Goal: Information Seeking & Learning: Learn about a topic

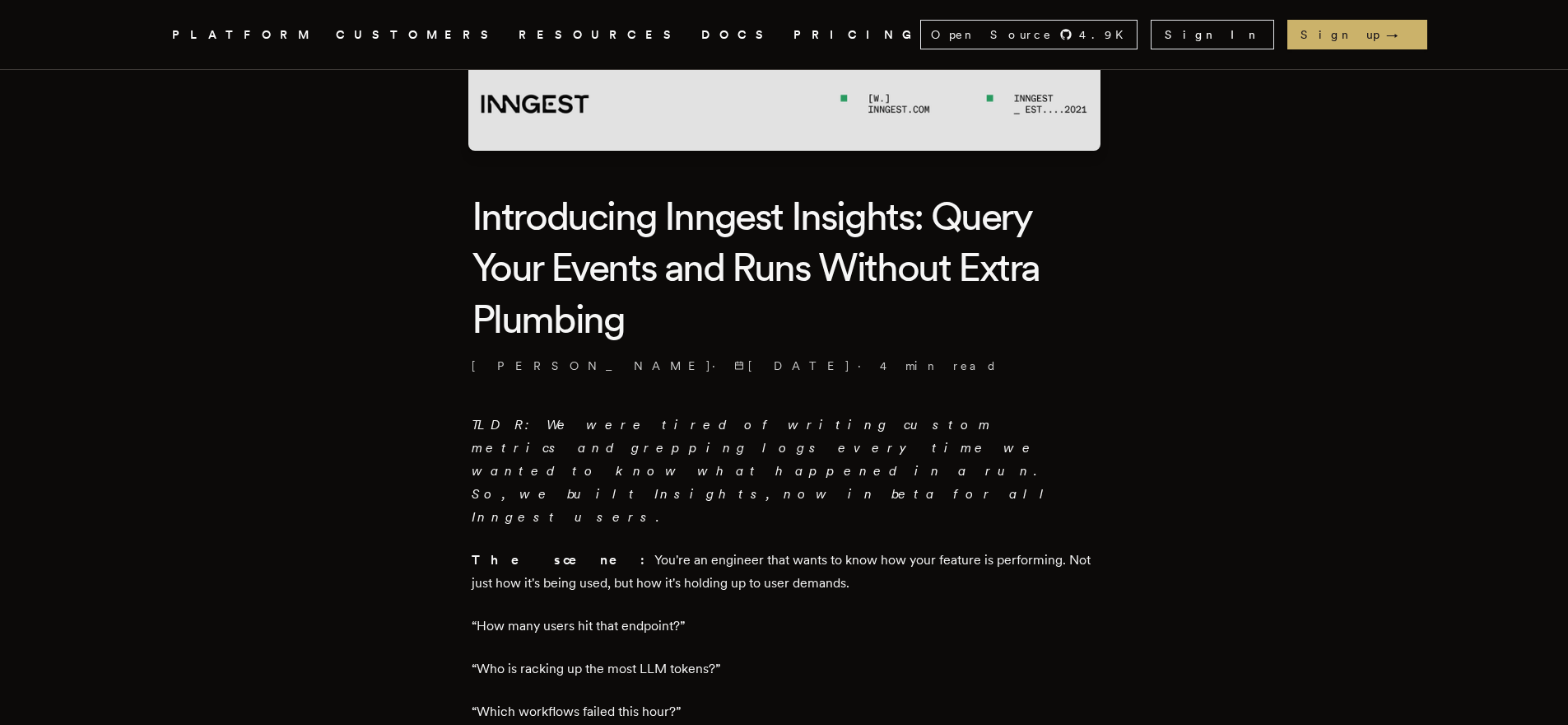
scroll to position [481, 0]
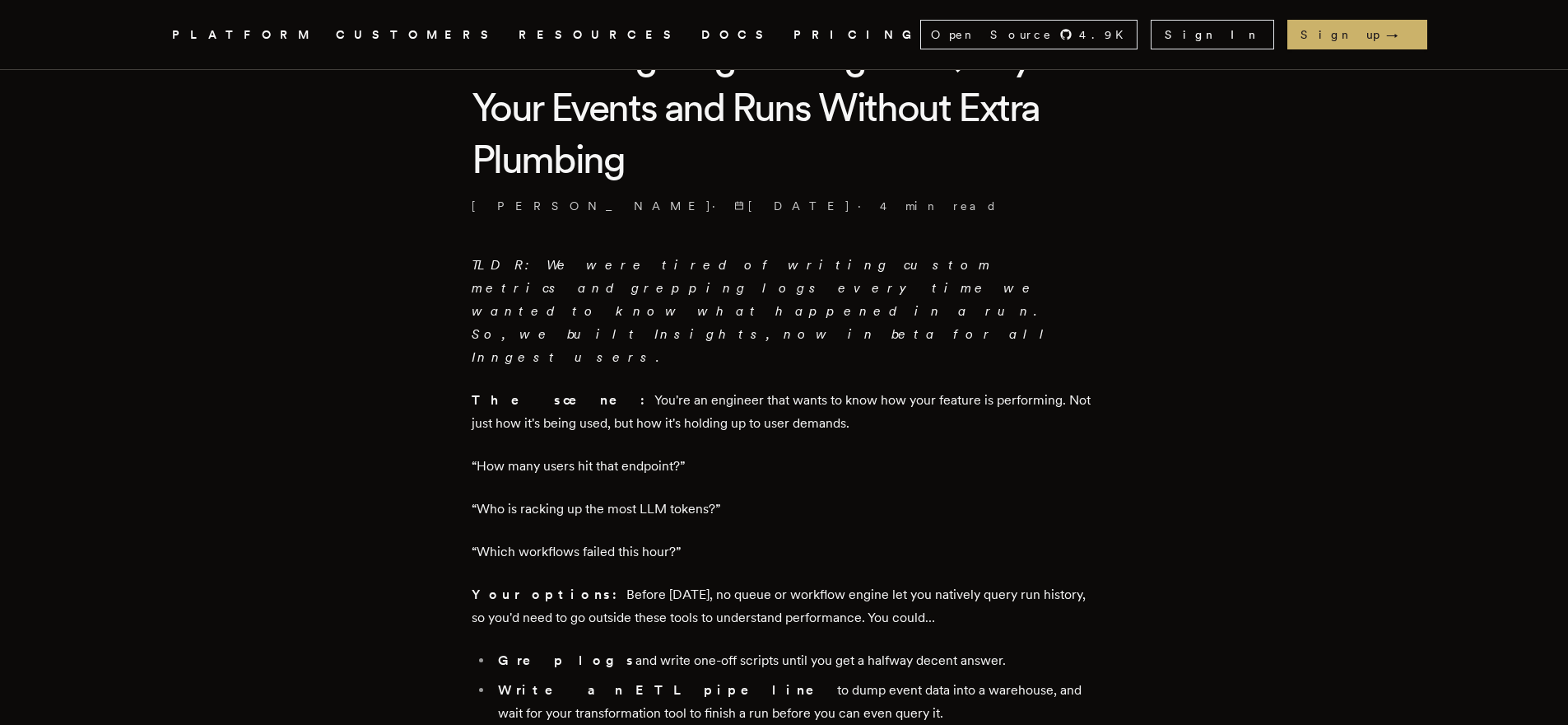
click at [554, 265] on em "TLDR: We were tired of writing custom metrics and grepping logs every time we w…" at bounding box center [765, 311] width 585 height 108
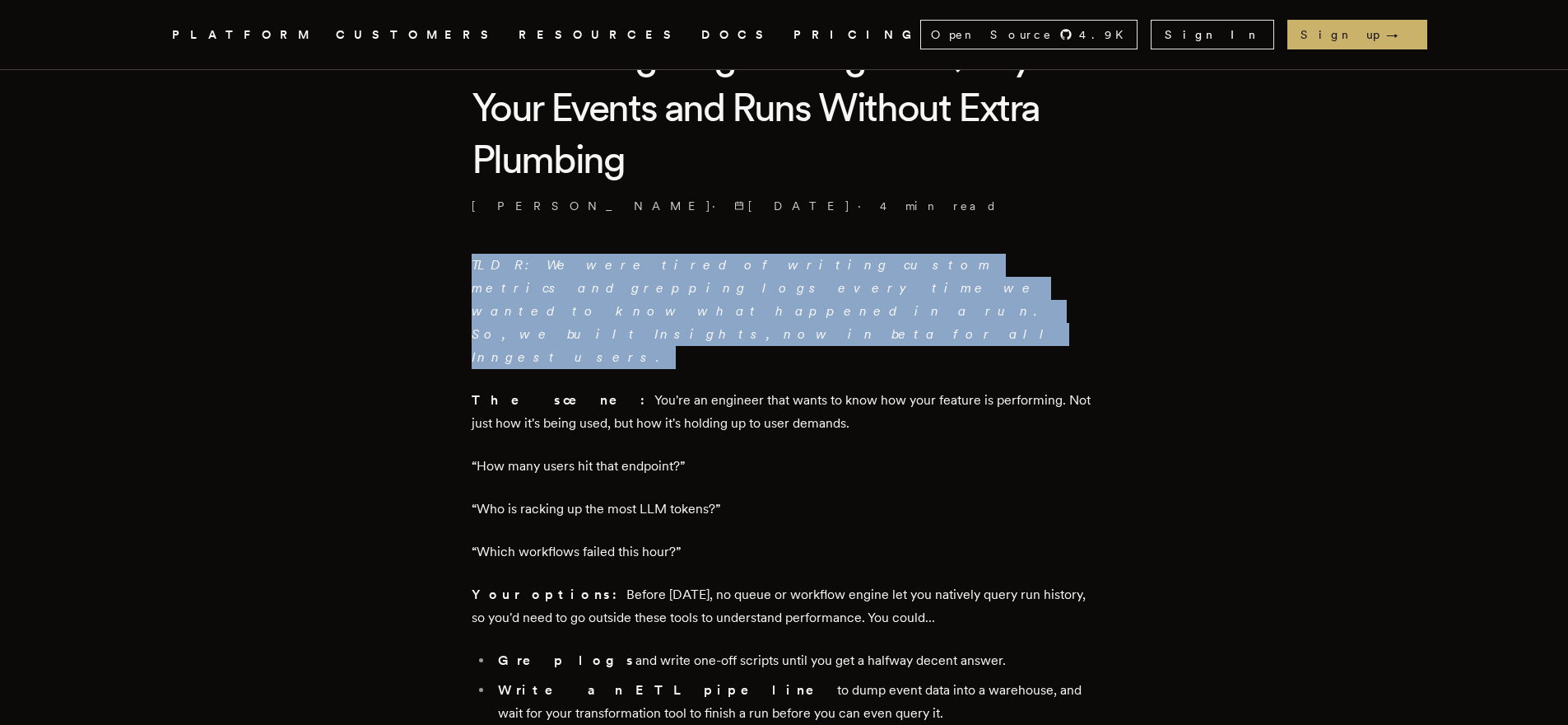
click at [554, 265] on em "TLDR: We were tired of writing custom metrics and grepping logs every time we w…" at bounding box center [765, 311] width 585 height 108
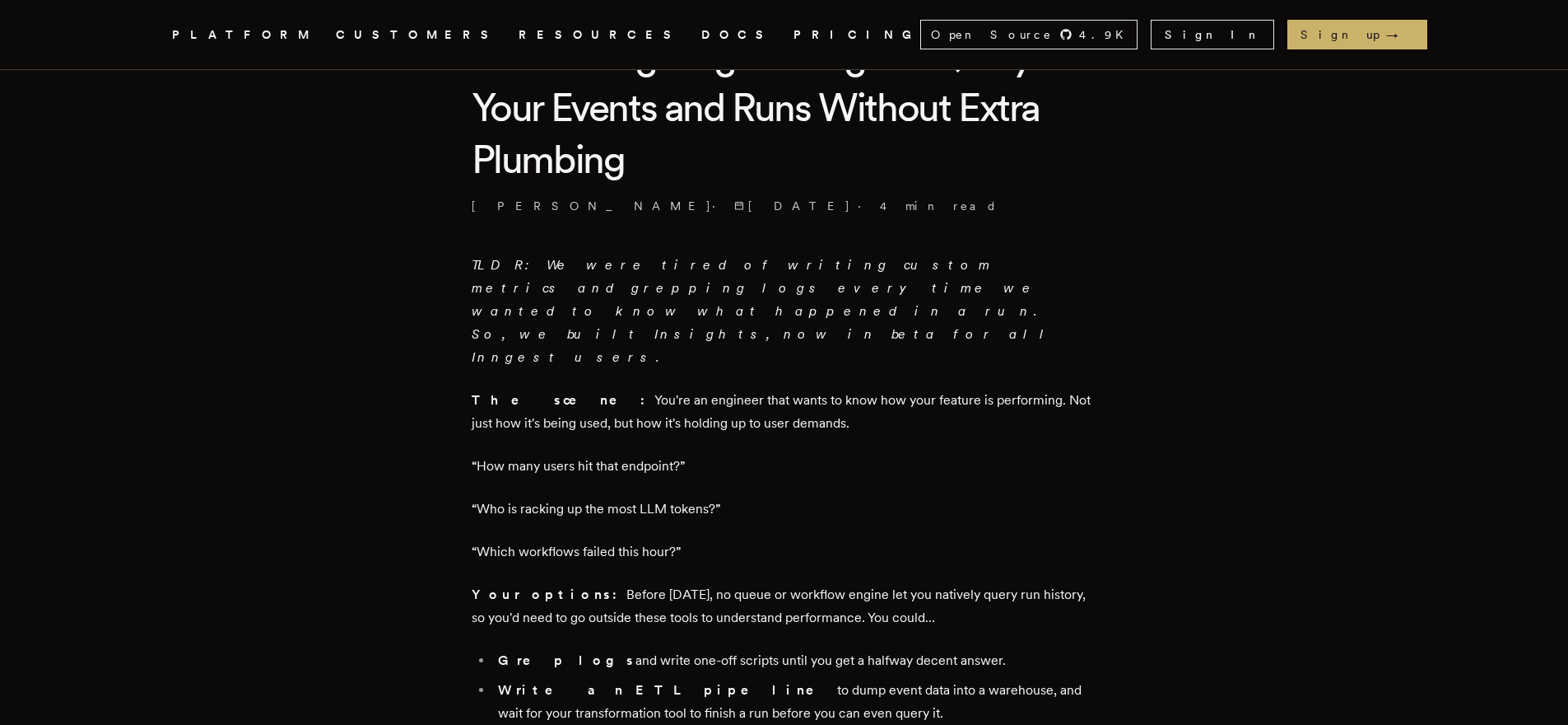
click at [547, 388] on p "The scene: You're an engineer that wants to know how your feature is performing…" at bounding box center [784, 411] width 626 height 46
click at [549, 388] on p "The scene: You're an engineer that wants to know how your feature is performing…" at bounding box center [784, 411] width 626 height 46
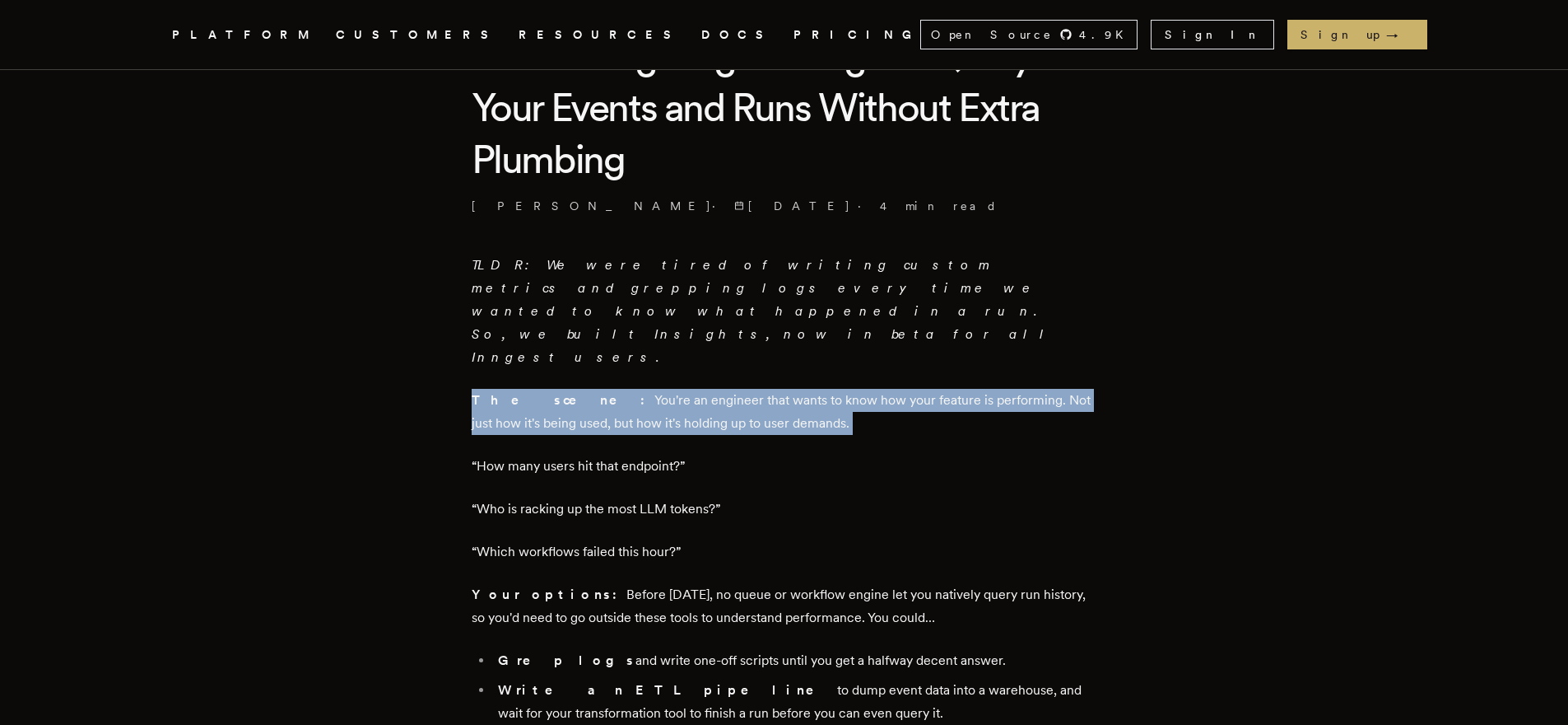
click at [549, 388] on p "The scene: You're an engineer that wants to know how your feature is performing…" at bounding box center [784, 411] width 626 height 46
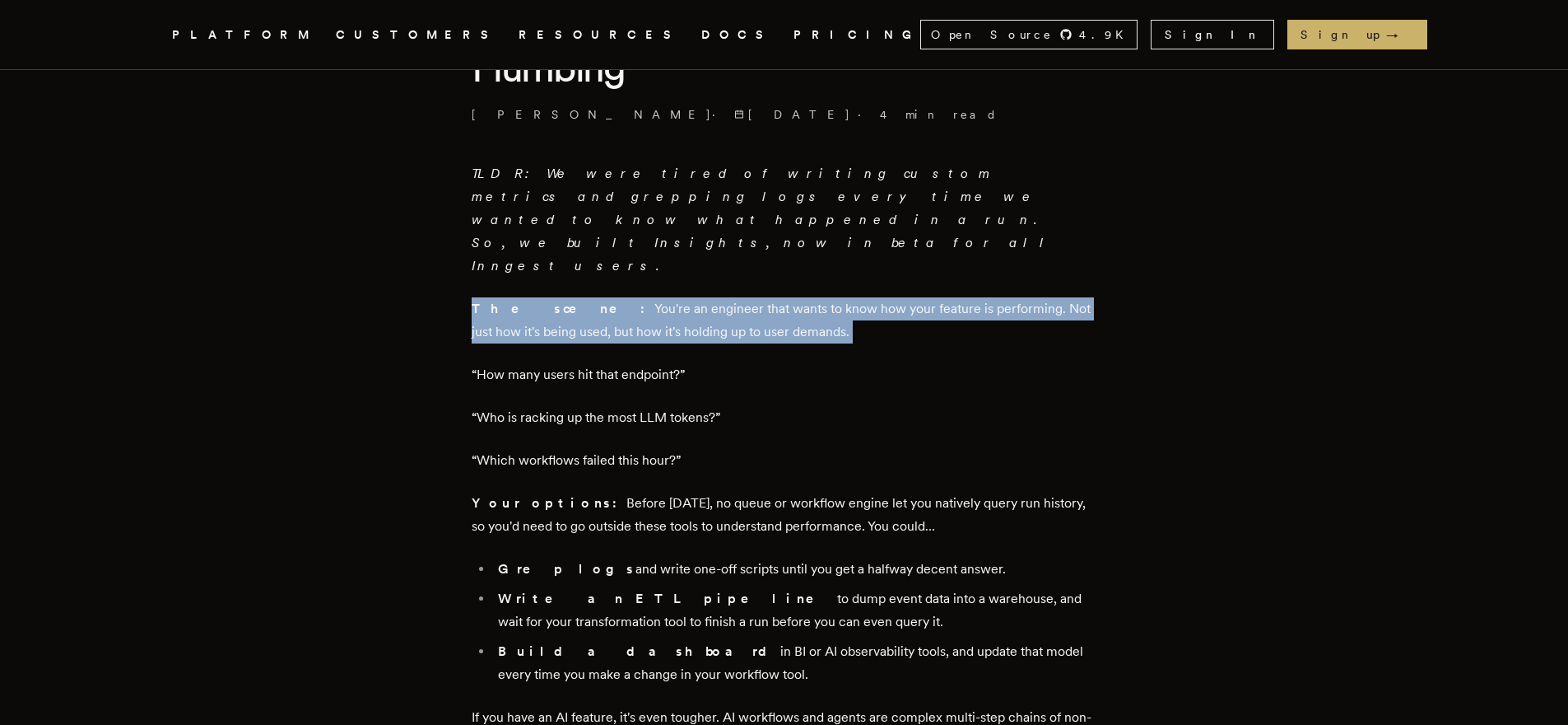
scroll to position [577, 0]
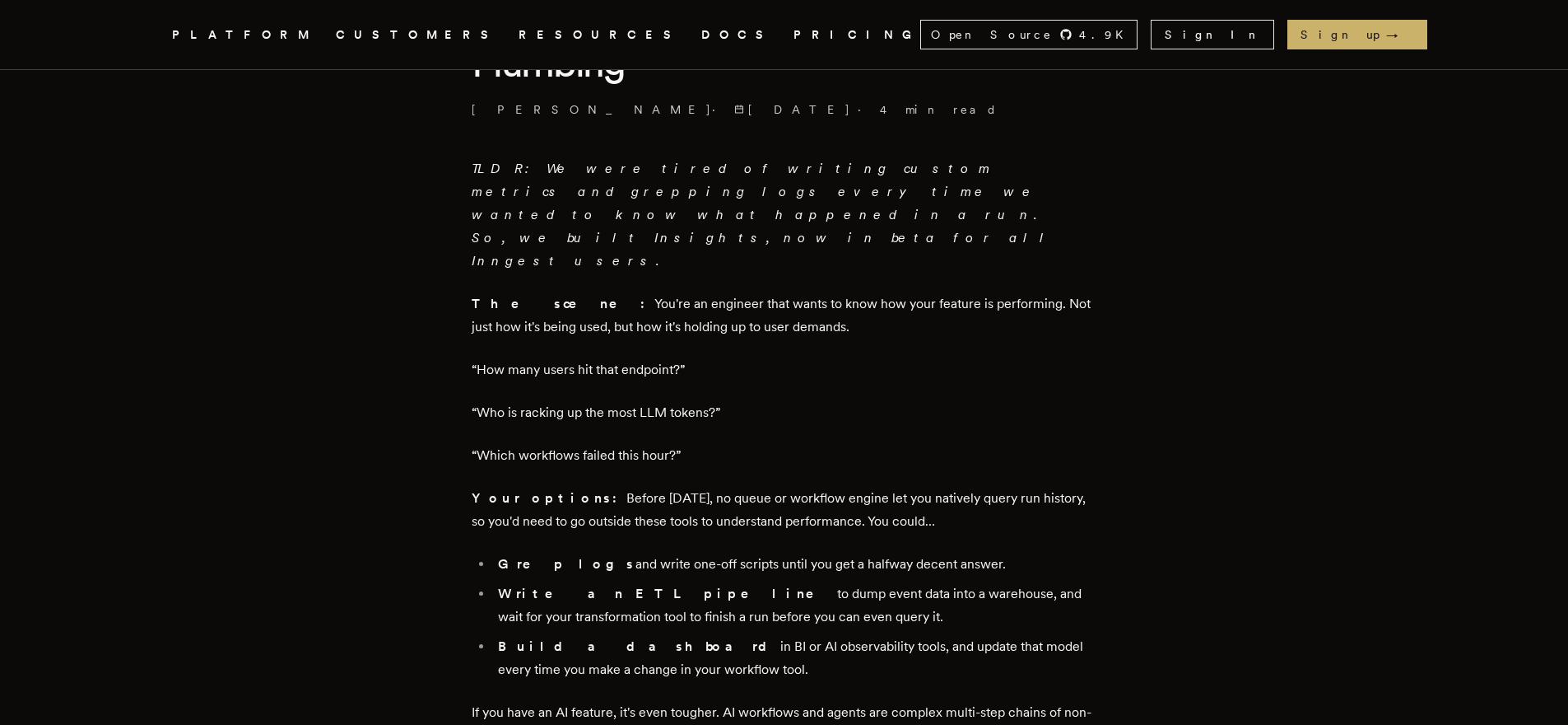
click at [489, 486] on p "Your options: Before today, no queue or workflow engine let you natively query …" at bounding box center [784, 509] width 626 height 46
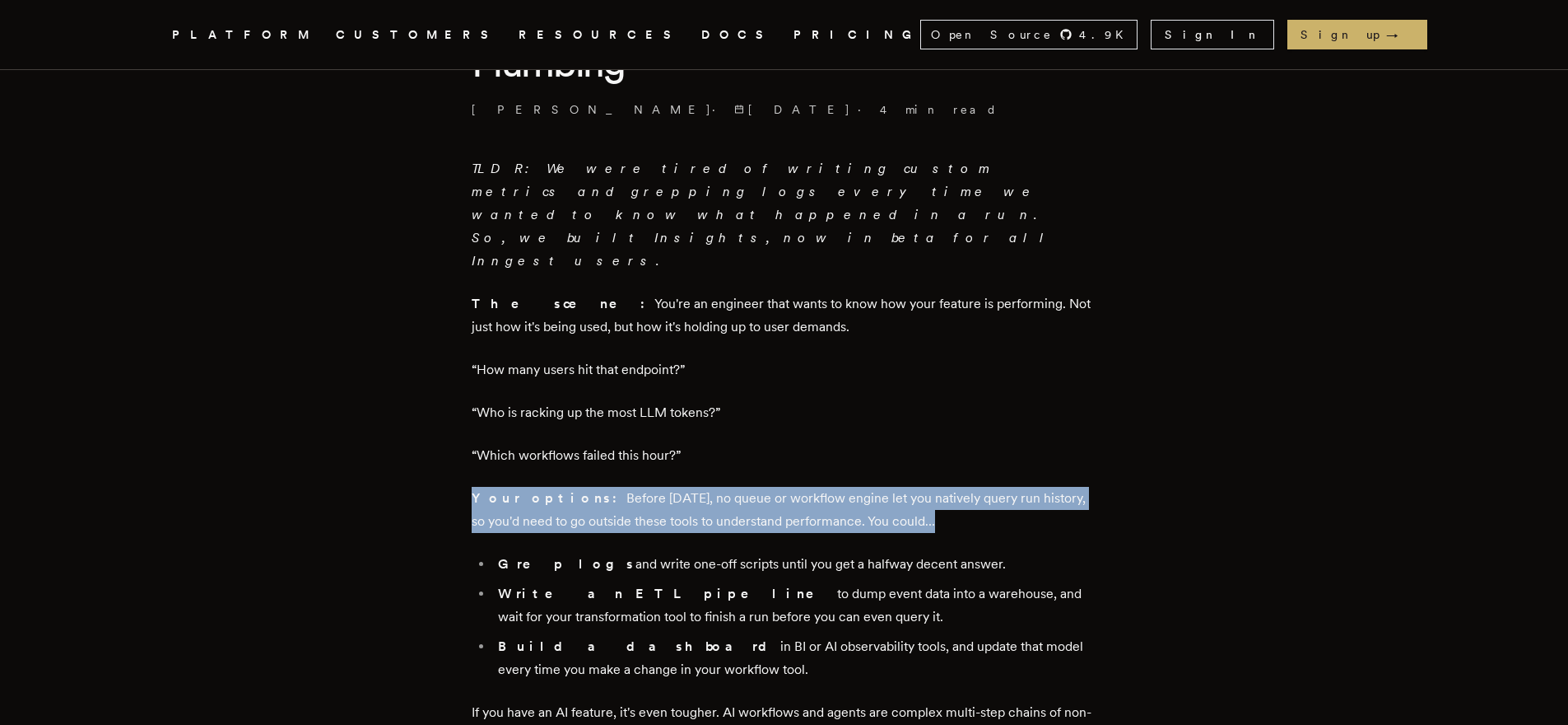
click at [489, 486] on p "Your options: Before today, no queue or workflow engine let you natively query …" at bounding box center [784, 509] width 626 height 46
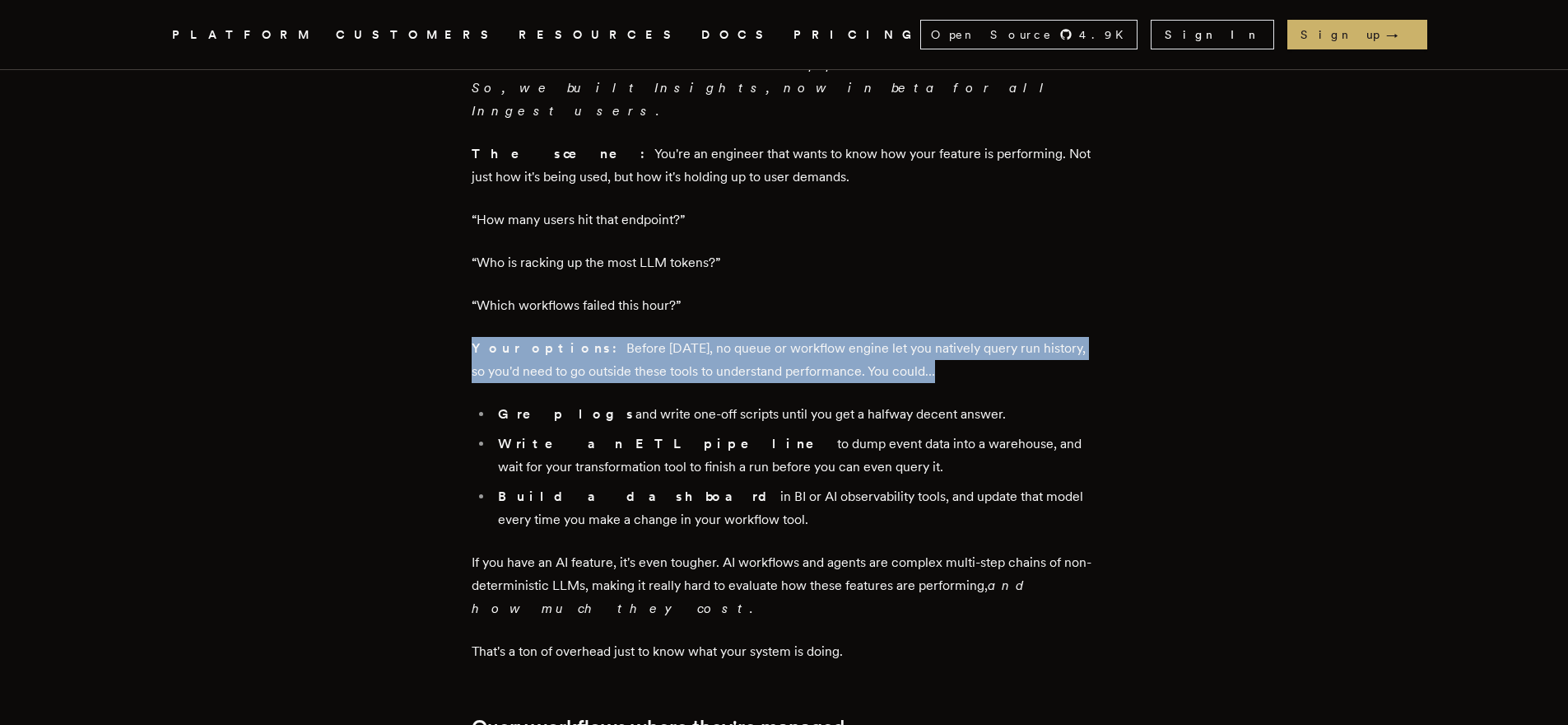
scroll to position [731, 0]
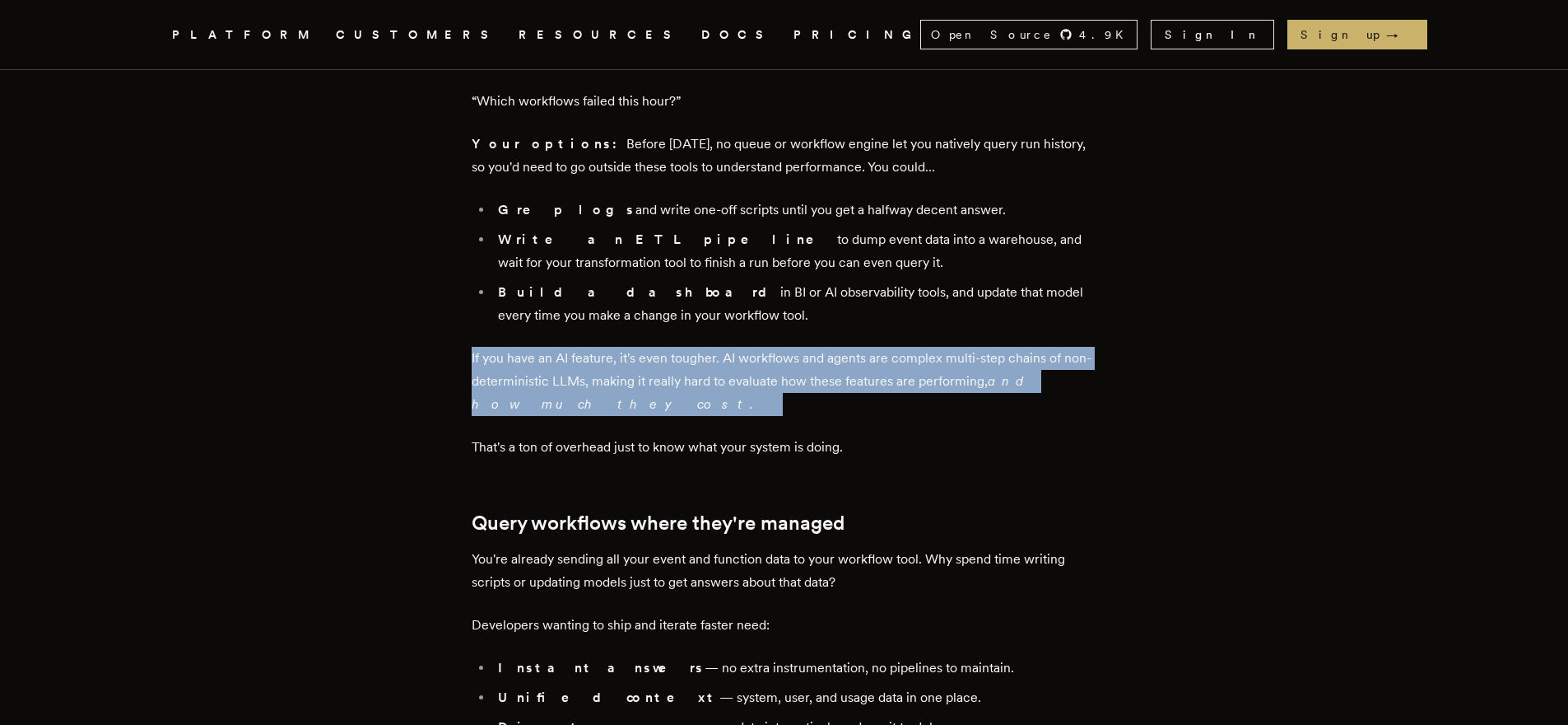
scroll to position [991, 0]
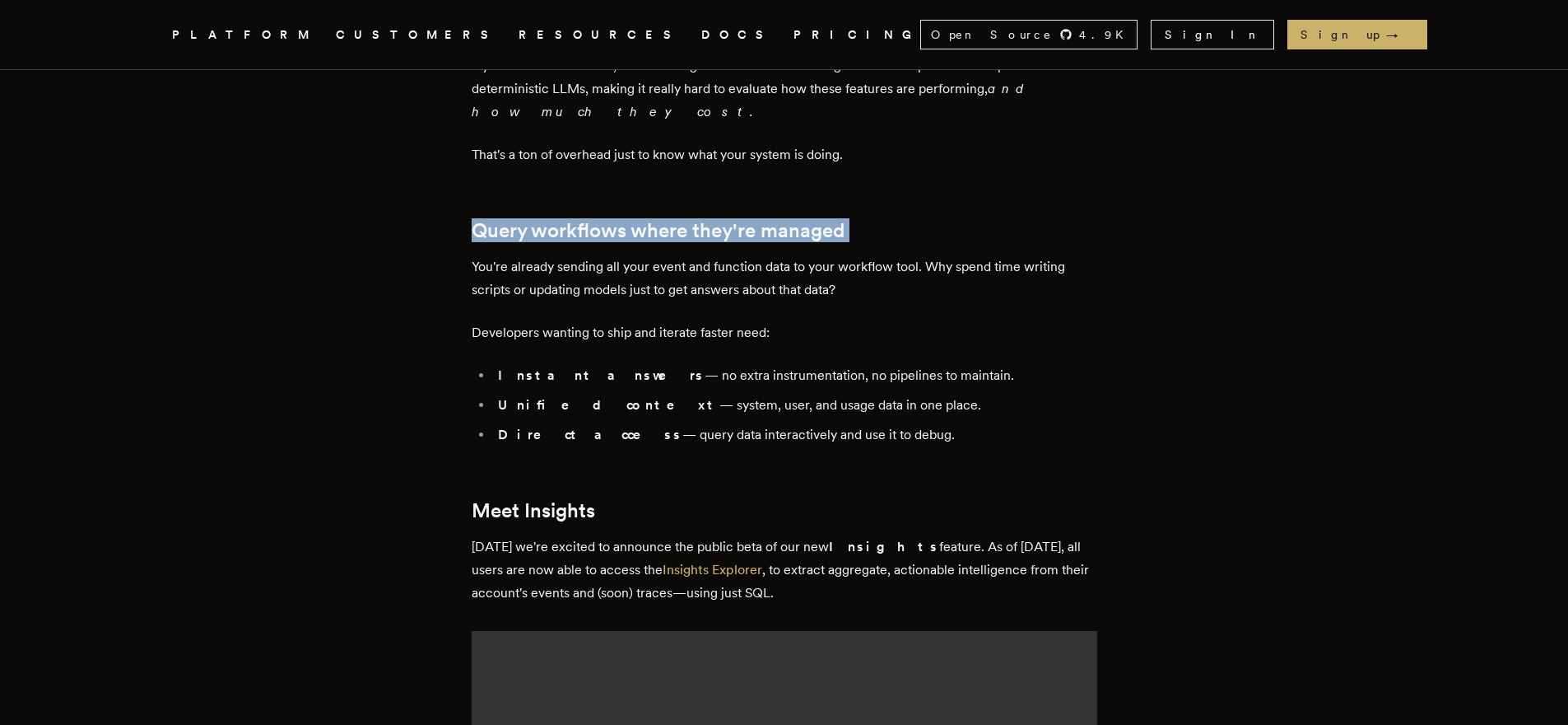
scroll to position [1226, 0]
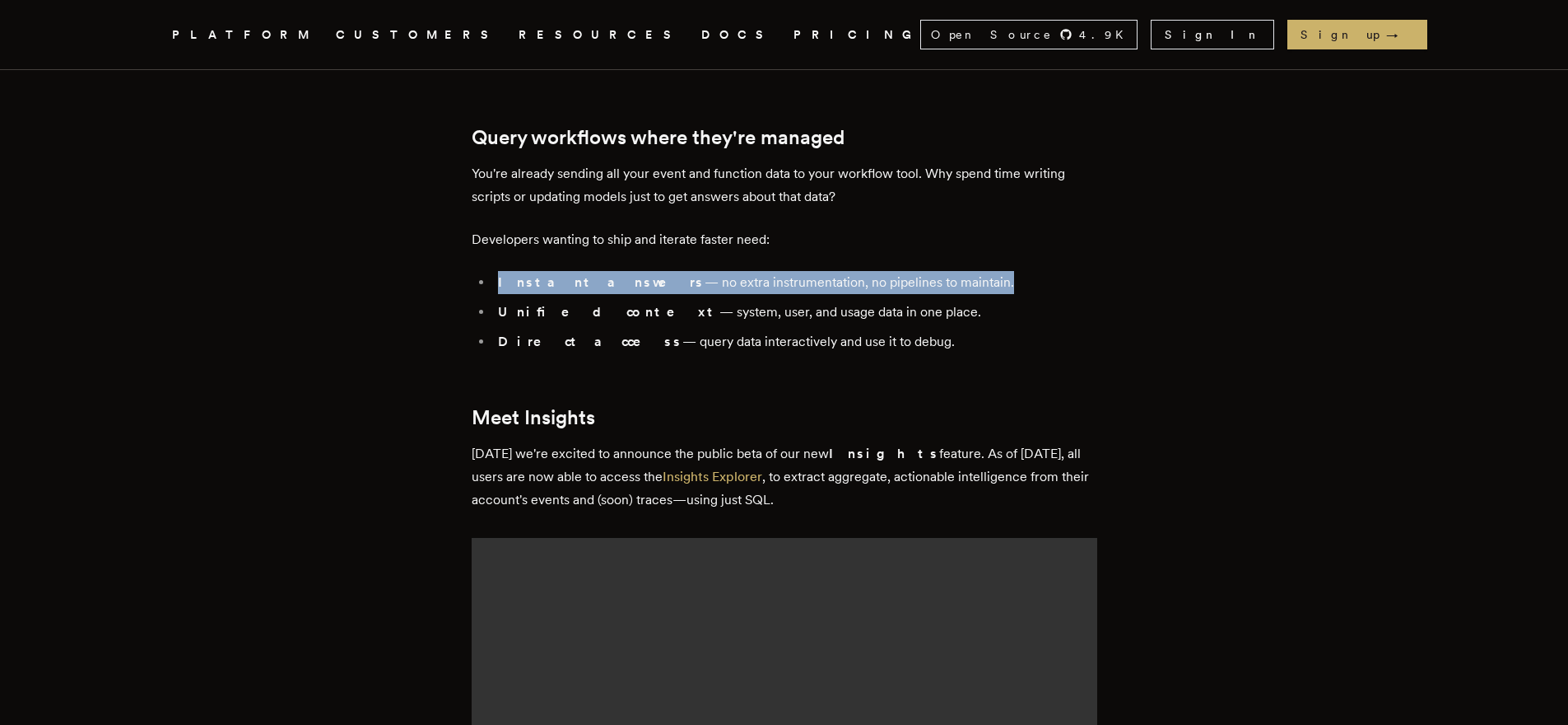
scroll to position [1360, 0]
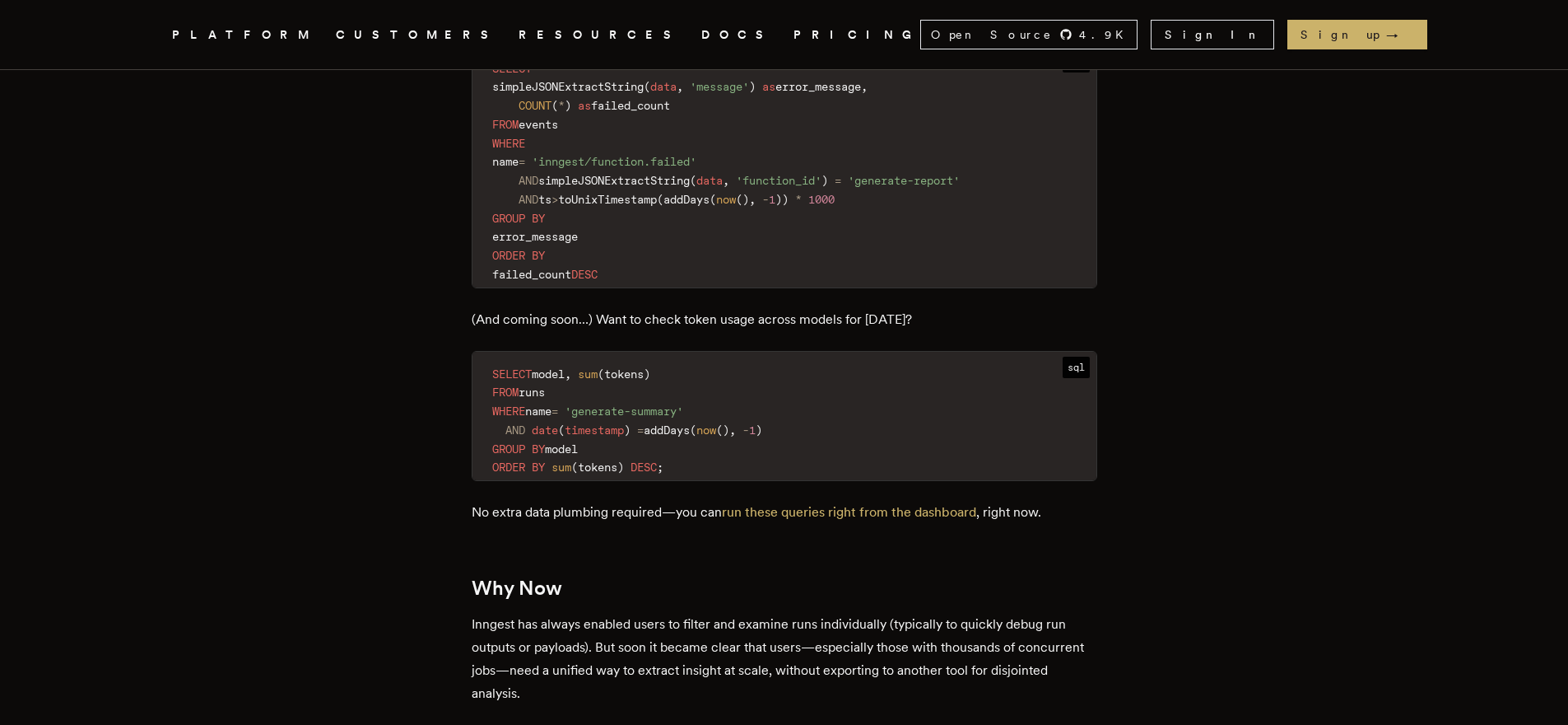
scroll to position [2488, 0]
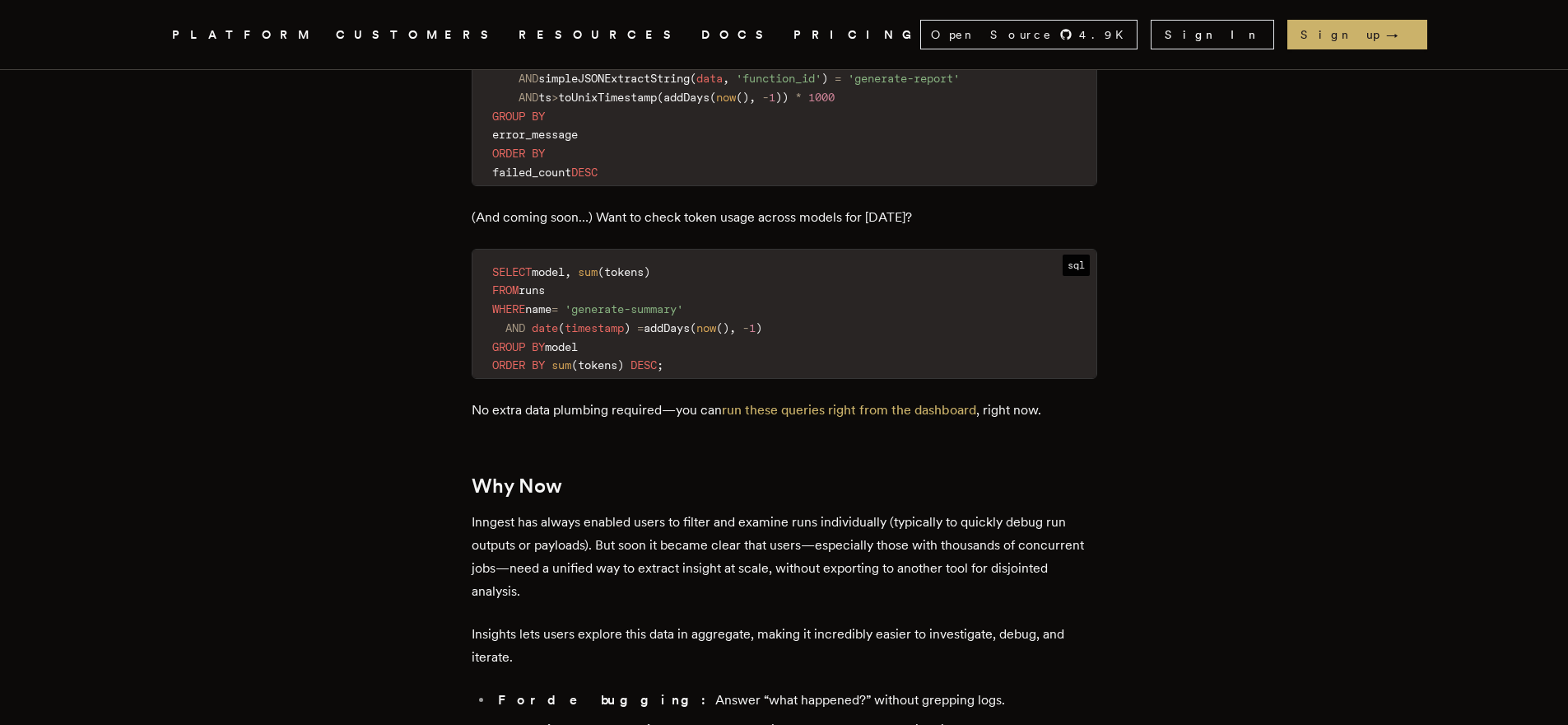
click at [478, 206] on p "(And coming soon…) Want to check token usage across models for yesterday?" at bounding box center [784, 217] width 626 height 23
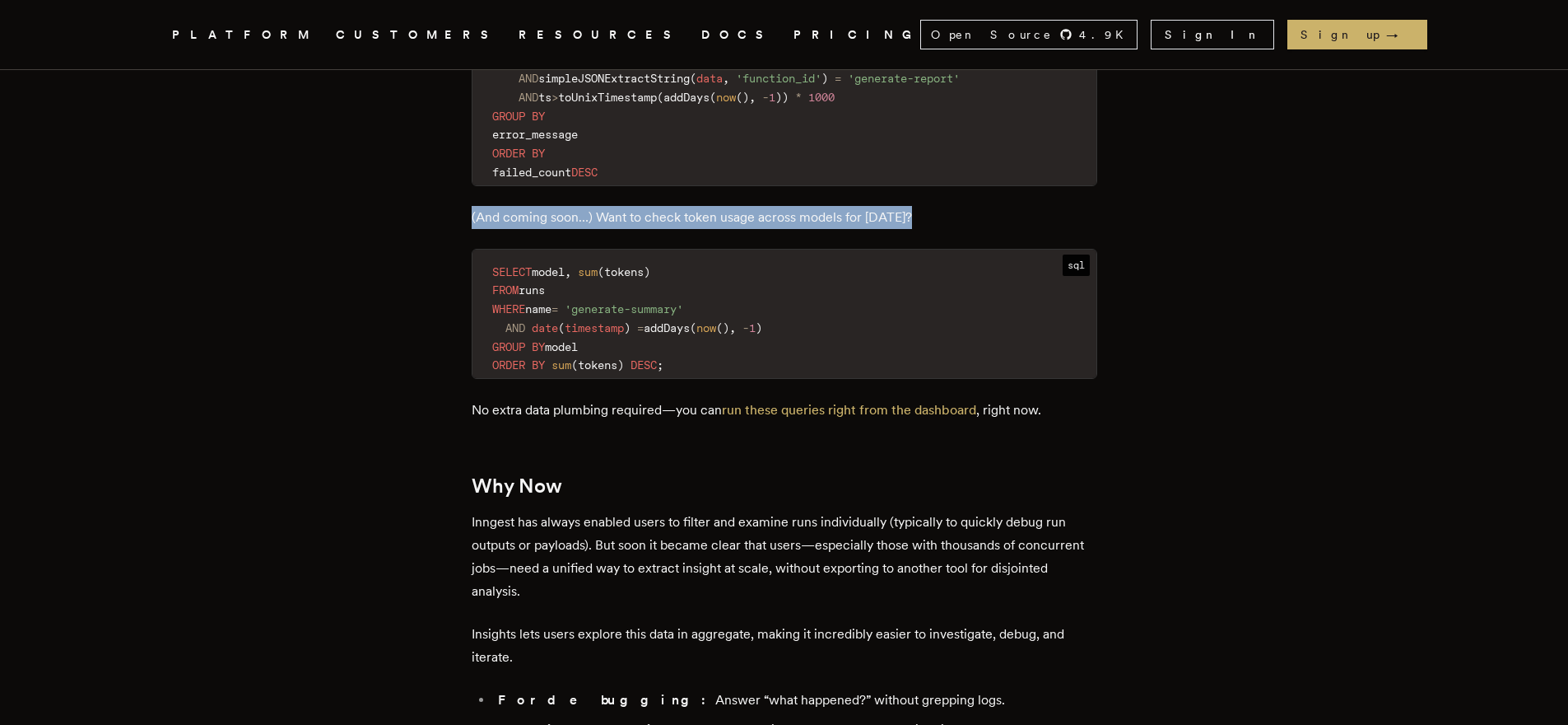
click at [478, 206] on p "(And coming soon…) Want to check token usage across models for yesterday?" at bounding box center [784, 217] width 626 height 23
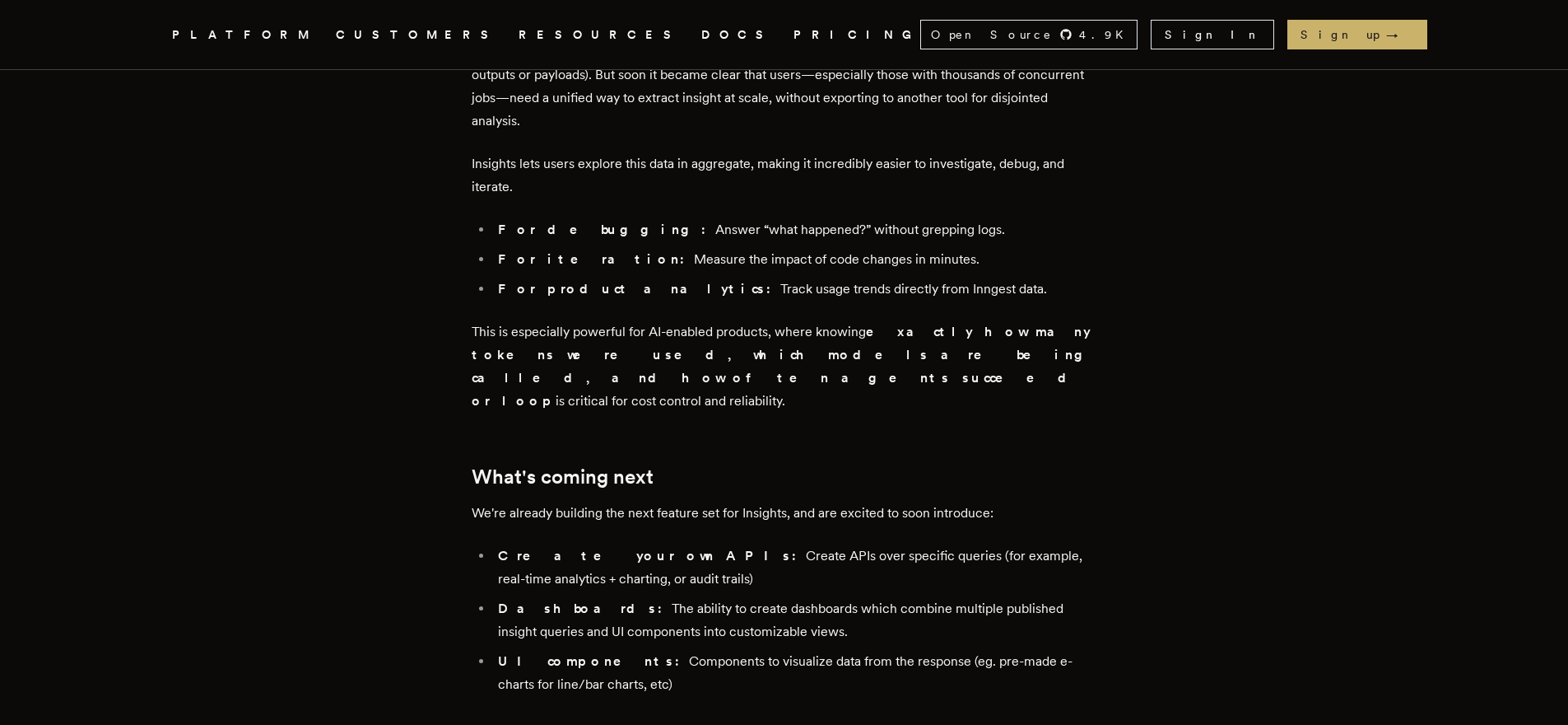
scroll to position [2359, 0]
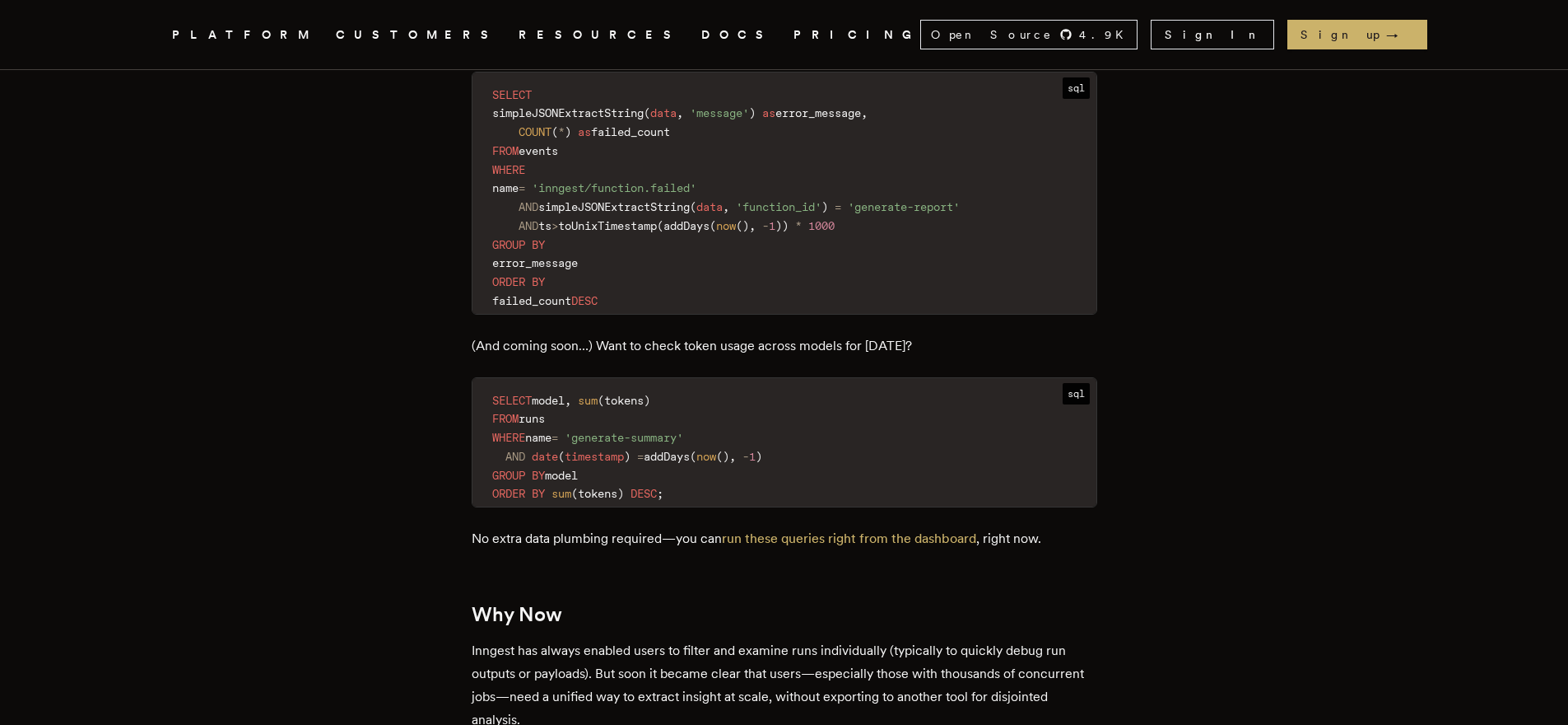
click at [571, 294] on span "failed_count" at bounding box center [531, 300] width 79 height 13
click at [829, 335] on p "(And coming soon…) Want to check token usage across models for yesterday?" at bounding box center [784, 346] width 626 height 23
drag, startPoint x: 842, startPoint y: 304, endPoint x: 818, endPoint y: 304, distance: 24.0
click at [818, 335] on p "(And coming soon…) Want to check token usage across models for yesterday?" at bounding box center [784, 346] width 626 height 23
drag, startPoint x: 845, startPoint y: 308, endPoint x: 690, endPoint y: 309, distance: 155.0
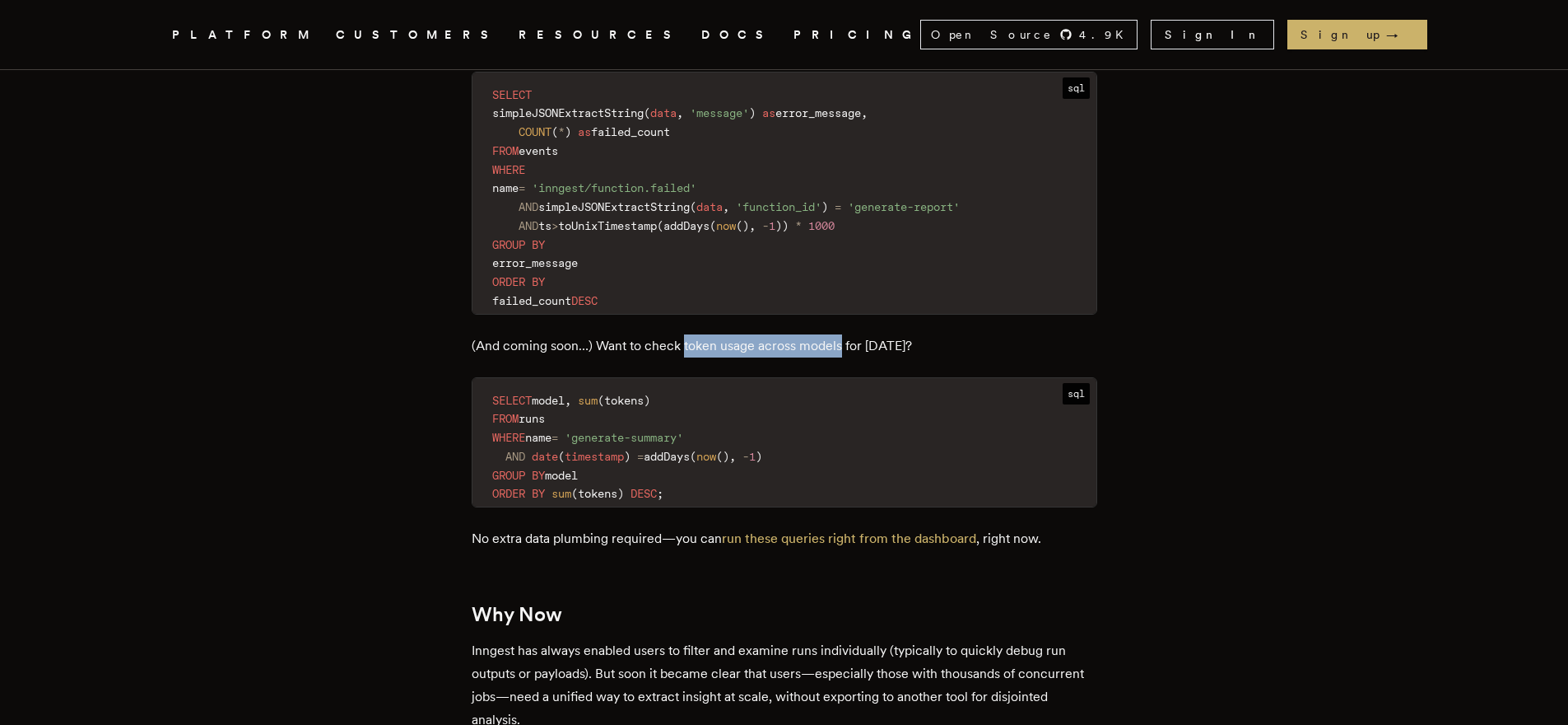
click at [690, 335] on p "(And coming soon…) Want to check token usage across models for yesterday?" at bounding box center [784, 346] width 626 height 23
copy p "token usage across models"
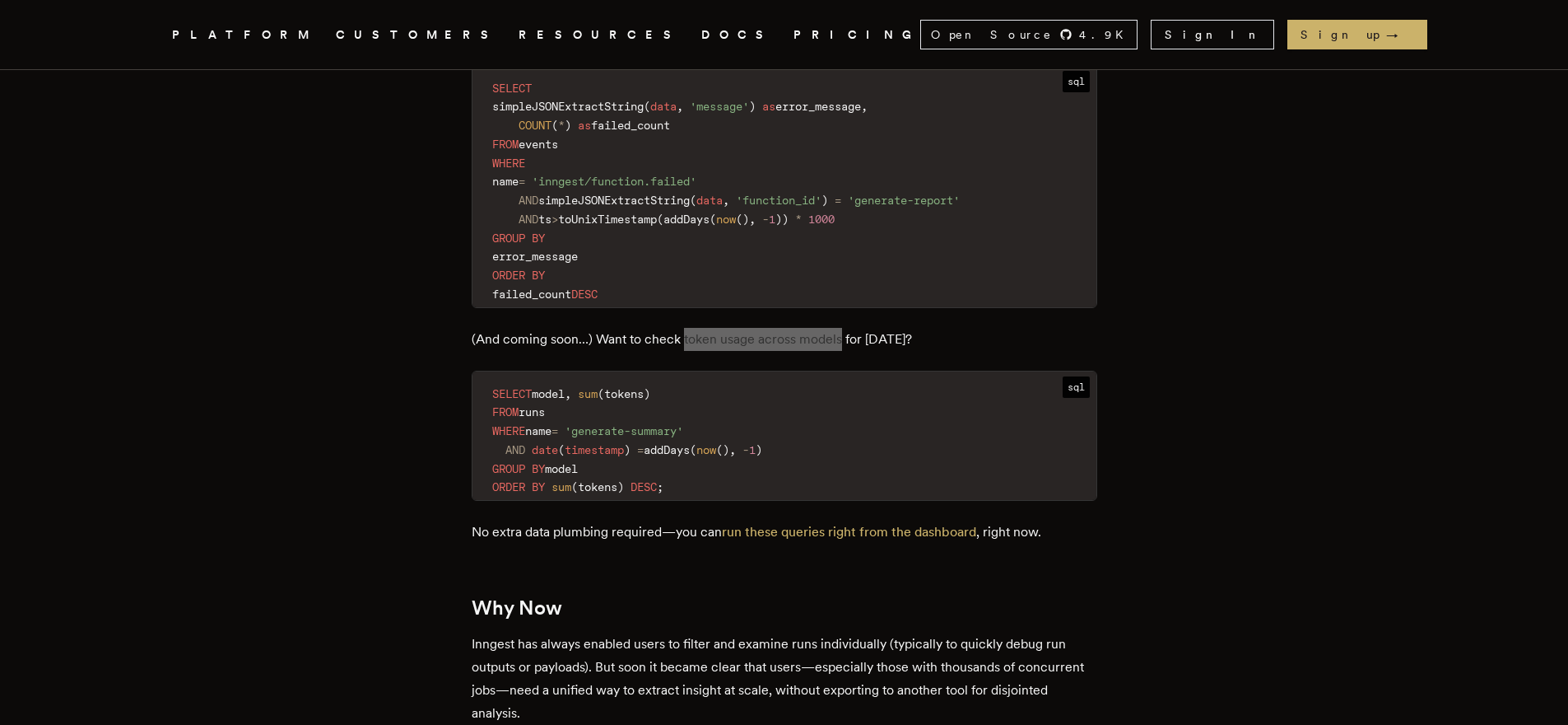
scroll to position [2376, 0]
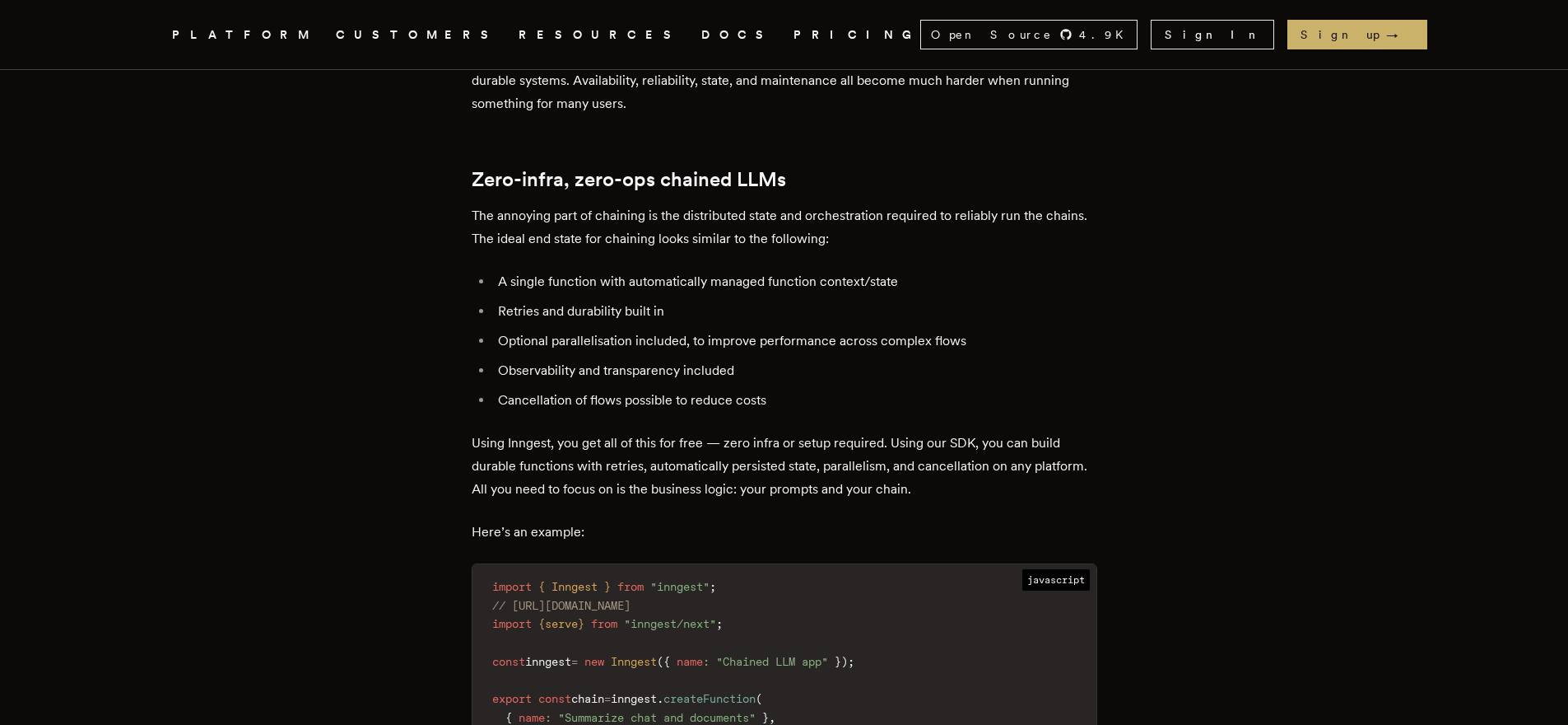
scroll to position [1551, 0]
click at [664, 211] on p "The annoying part of chaining is the distributed state and orchestration requir…" at bounding box center [784, 224] width 626 height 46
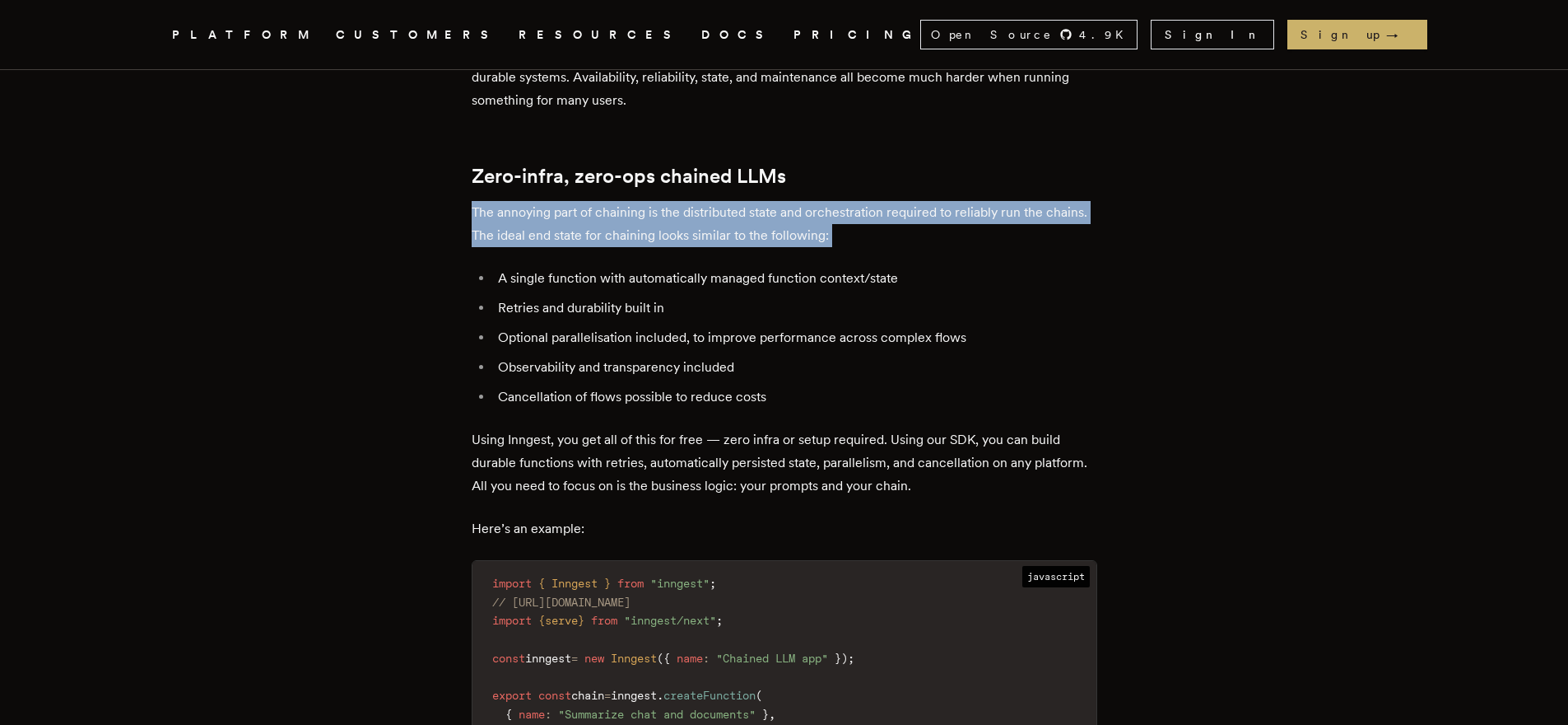
click at [664, 211] on p "The annoying part of chaining is the distributed state and orchestration requir…" at bounding box center [784, 224] width 626 height 46
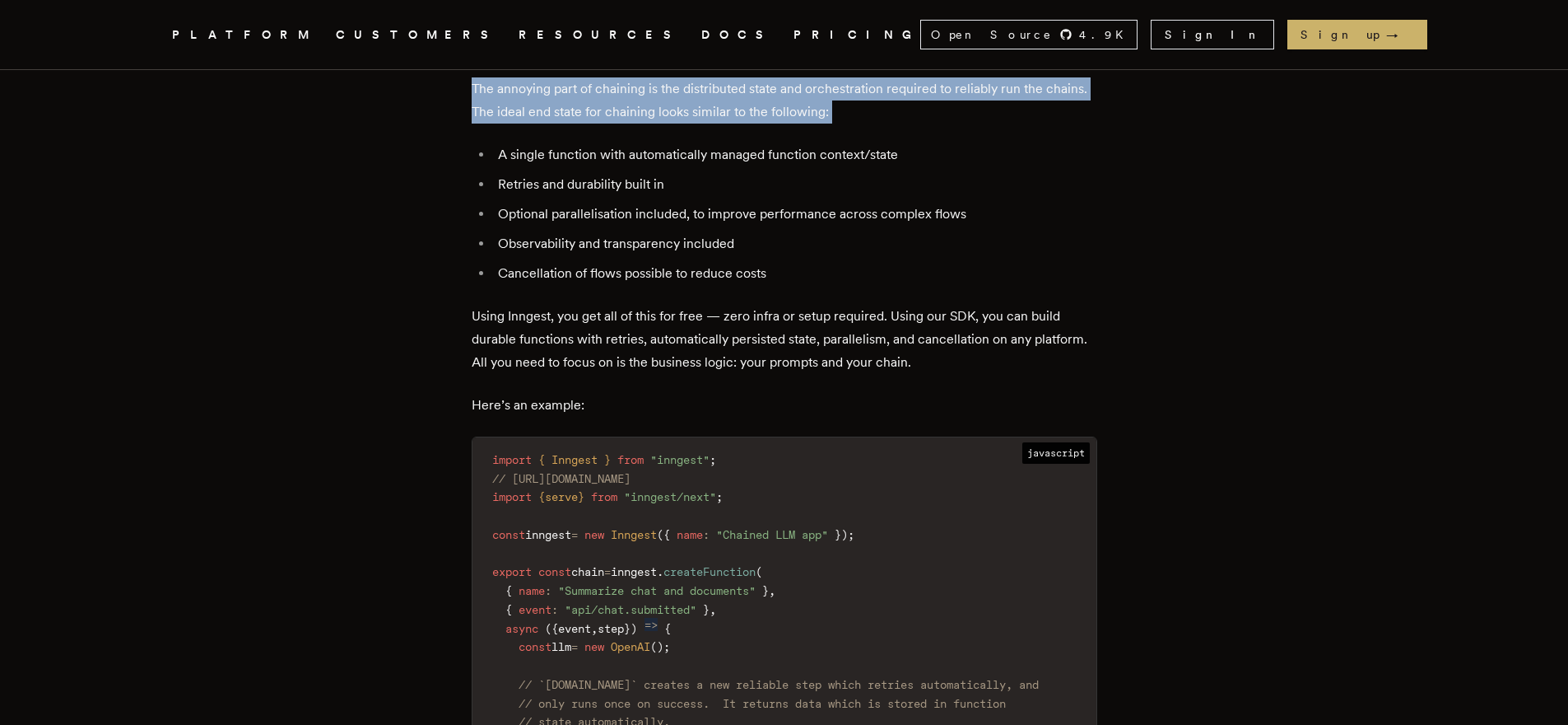
scroll to position [1678, 0]
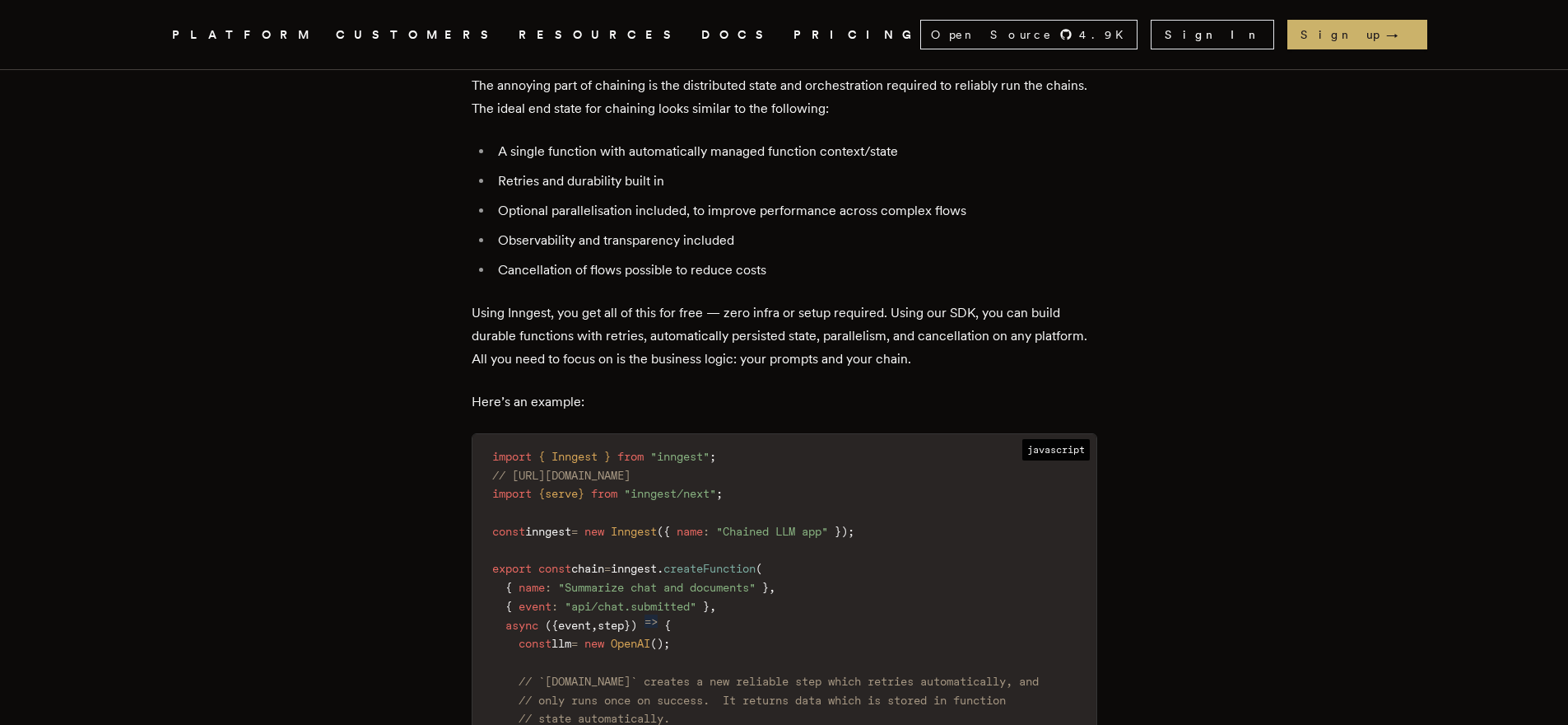
click at [519, 404] on p "Here’s an example:" at bounding box center [784, 401] width 626 height 23
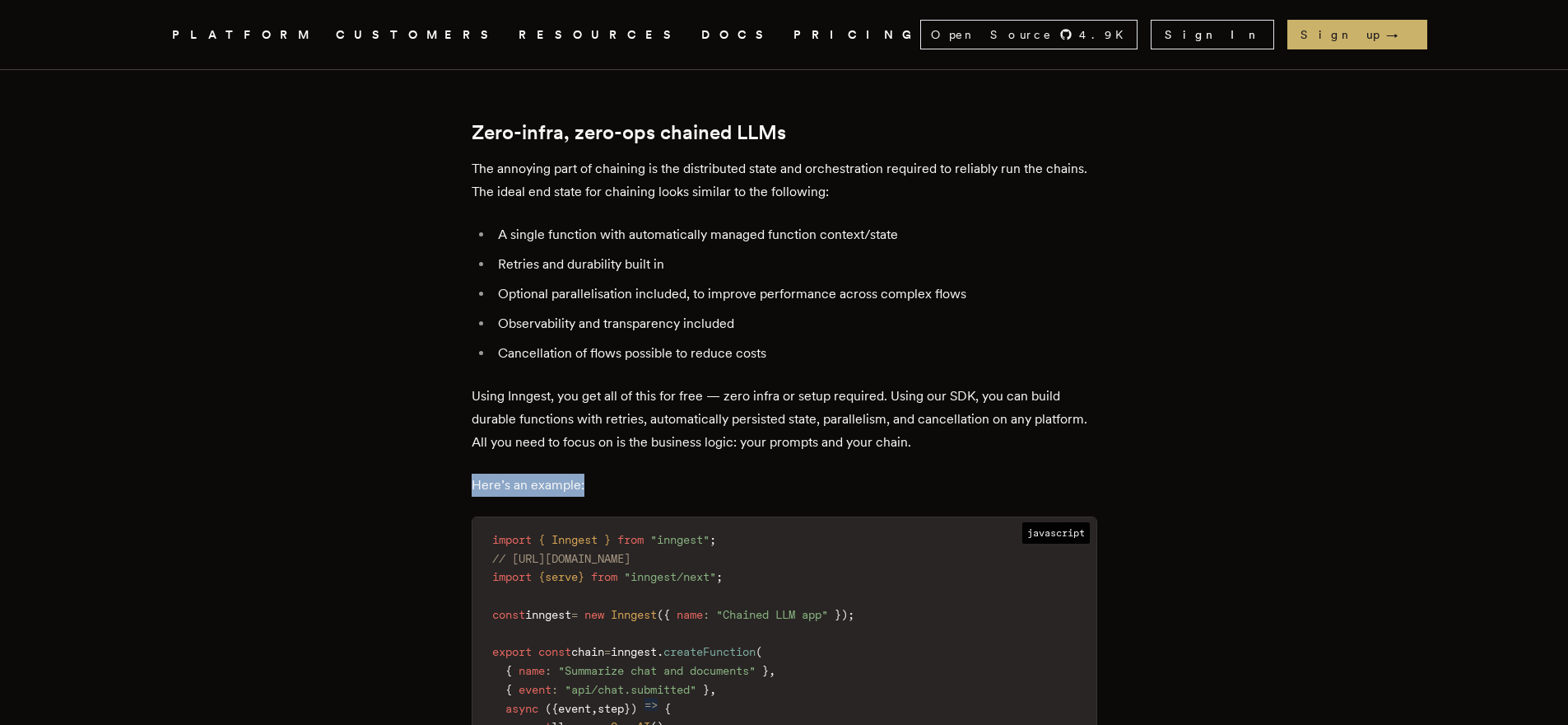
scroll to position [1389, 0]
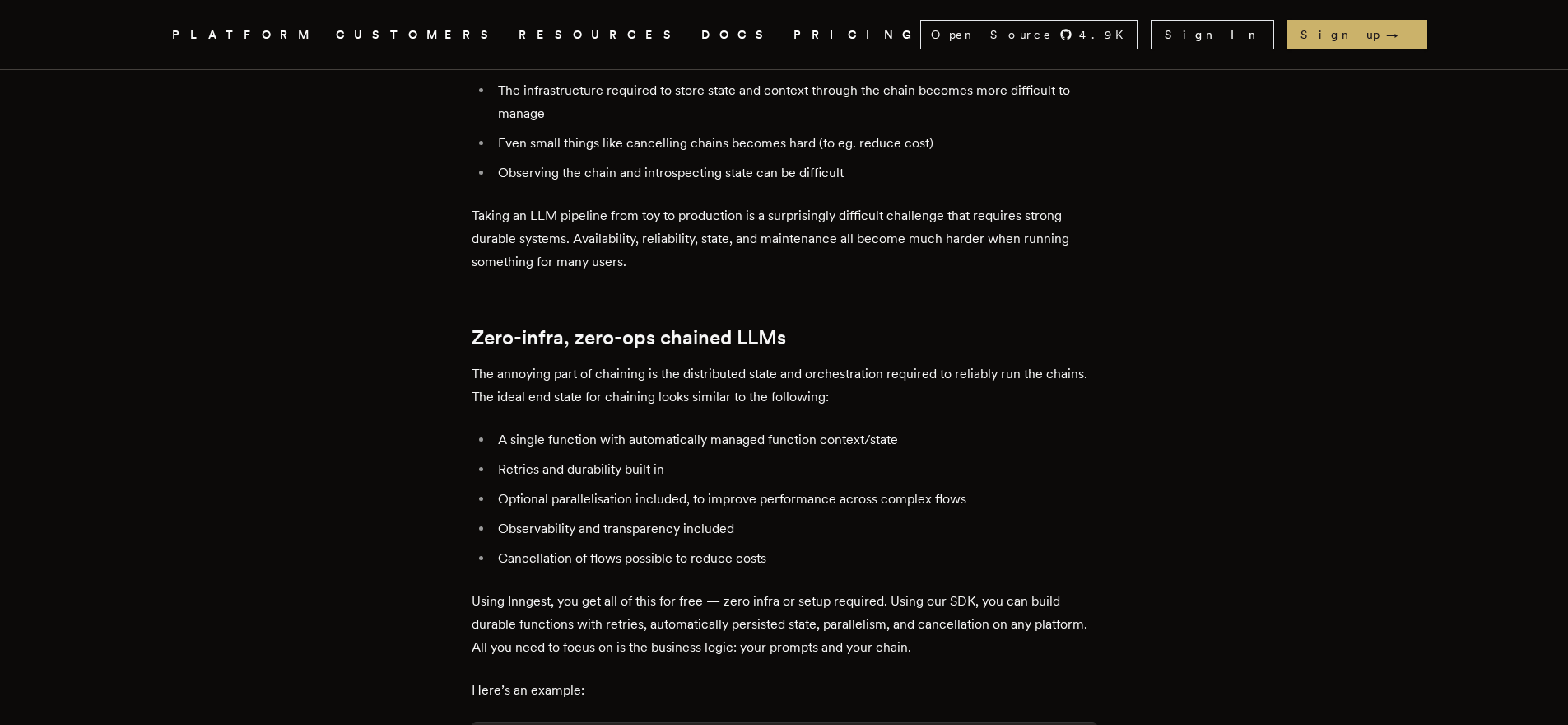
click at [798, 337] on h2 "Zero-infra, zero-ops chained LLMs" at bounding box center [784, 338] width 626 height 23
click at [796, 337] on h2 "Zero-infra, zero-ops chained LLMs" at bounding box center [784, 338] width 626 height 23
click at [750, 339] on h2 "Zero-infra, zero-ops chained LLMs" at bounding box center [784, 338] width 626 height 23
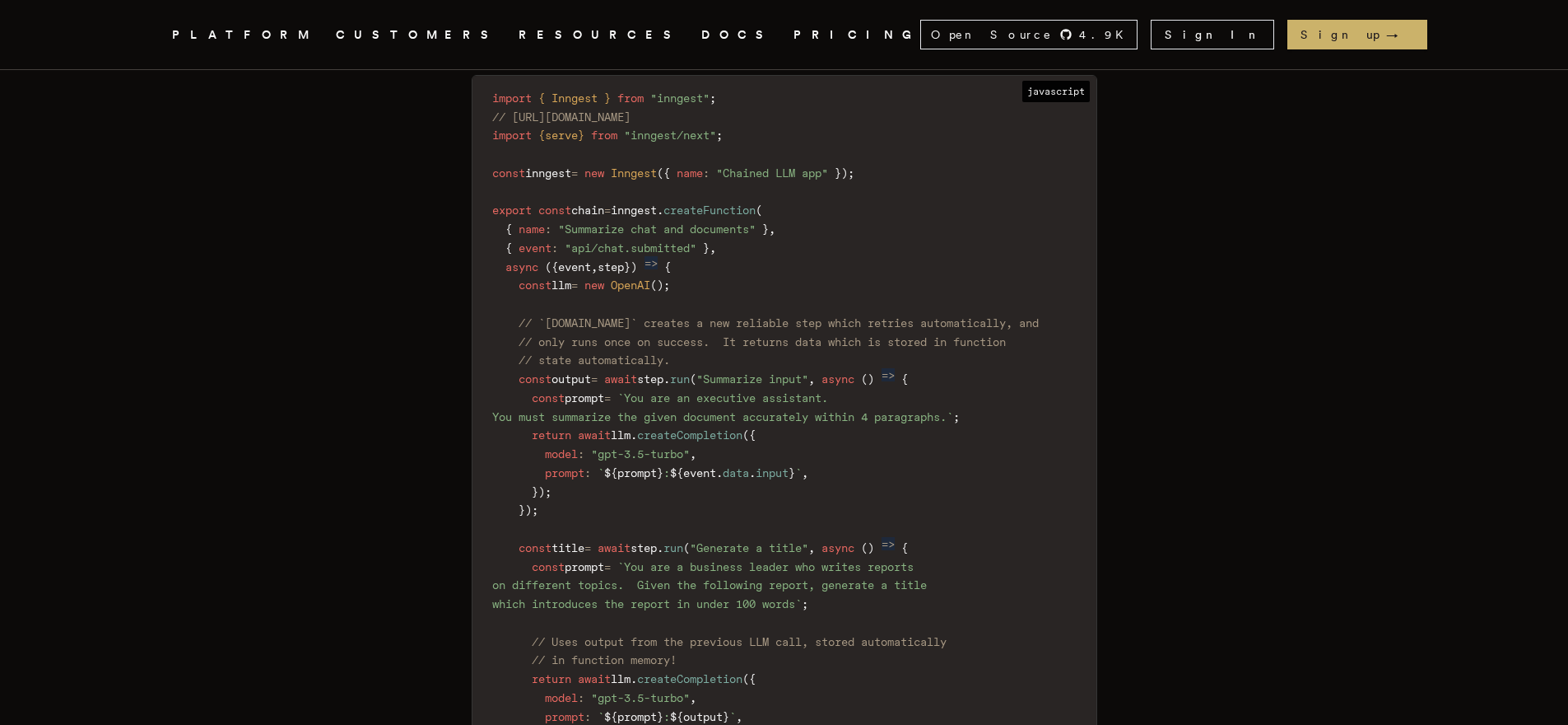
scroll to position [2037, 0]
click at [490, 253] on code "import { Inngest } from "inngest" ; // [URL][DOMAIN_NAME] import { serve } from…" at bounding box center [784, 669] width 624 height 1168
click at [489, 253] on code "import { Inngest } from "inngest" ; // [URL][DOMAIN_NAME] import { serve } from…" at bounding box center [784, 669] width 624 height 1168
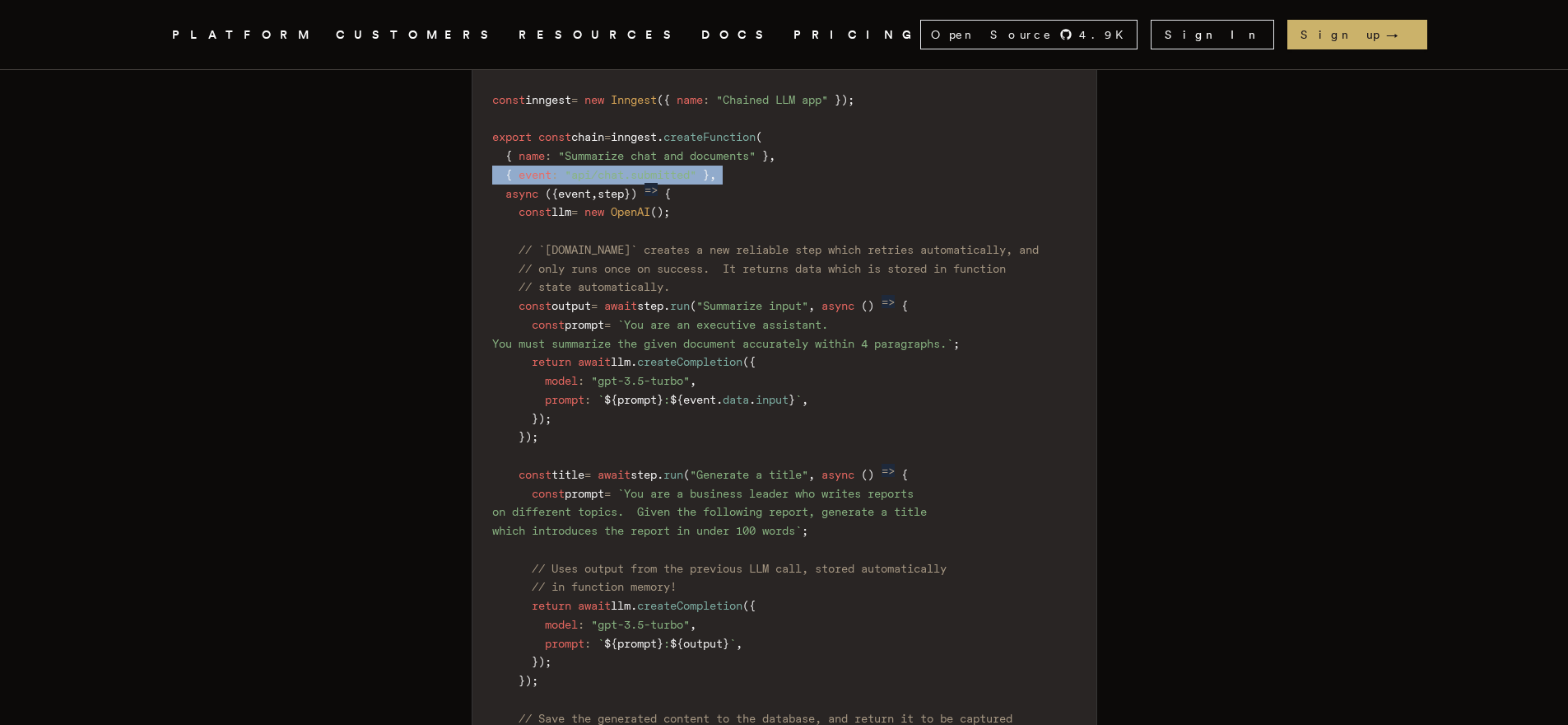
scroll to position [2109, 0]
click at [865, 294] on code "import { Inngest } from "inngest" ; // [URL][DOMAIN_NAME] import { serve } from…" at bounding box center [784, 596] width 624 height 1168
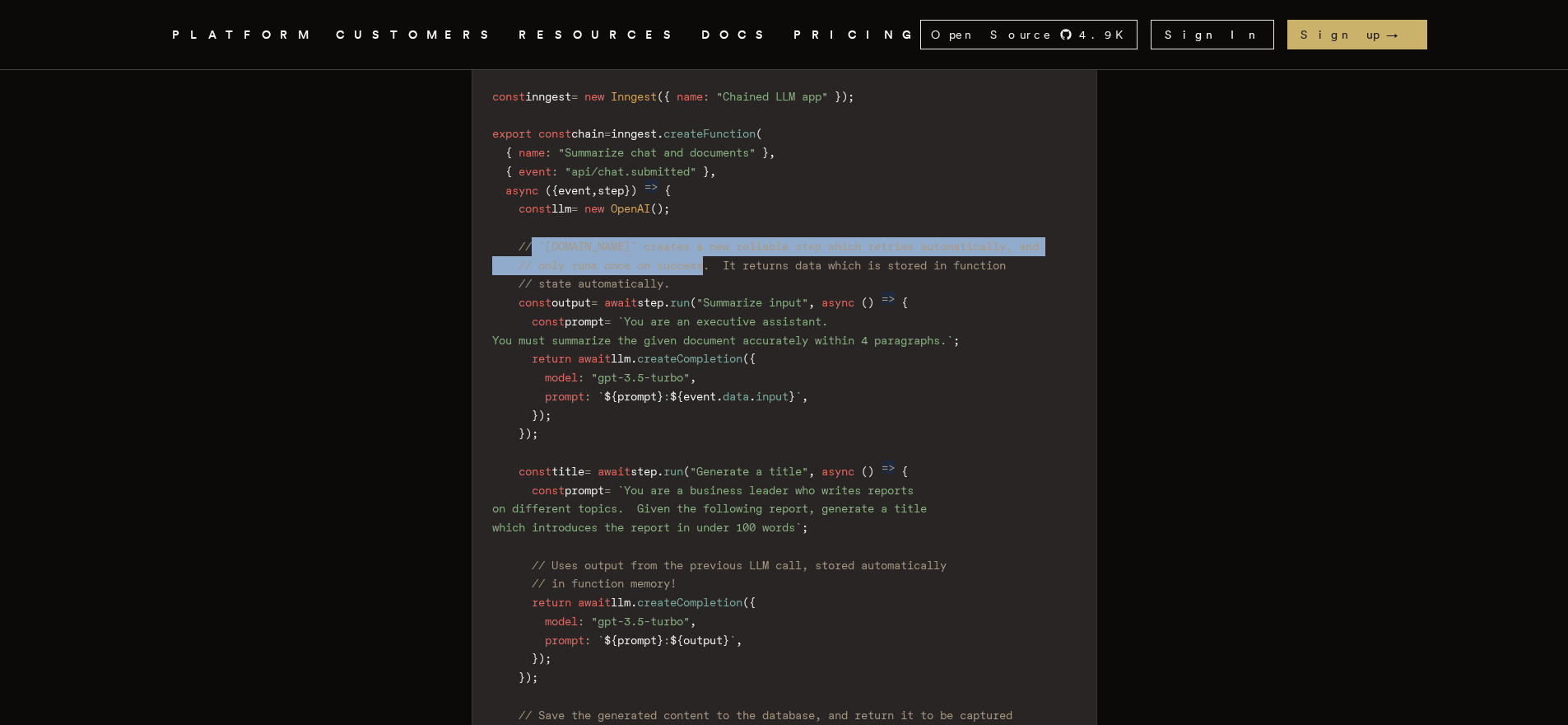
drag, startPoint x: 722, startPoint y: 266, endPoint x: 543, endPoint y: 256, distance: 179.3
click at [543, 256] on code "import { Inngest } from "inngest" ; // [URL][DOMAIN_NAME] import { serve } from…" at bounding box center [784, 593] width 624 height 1168
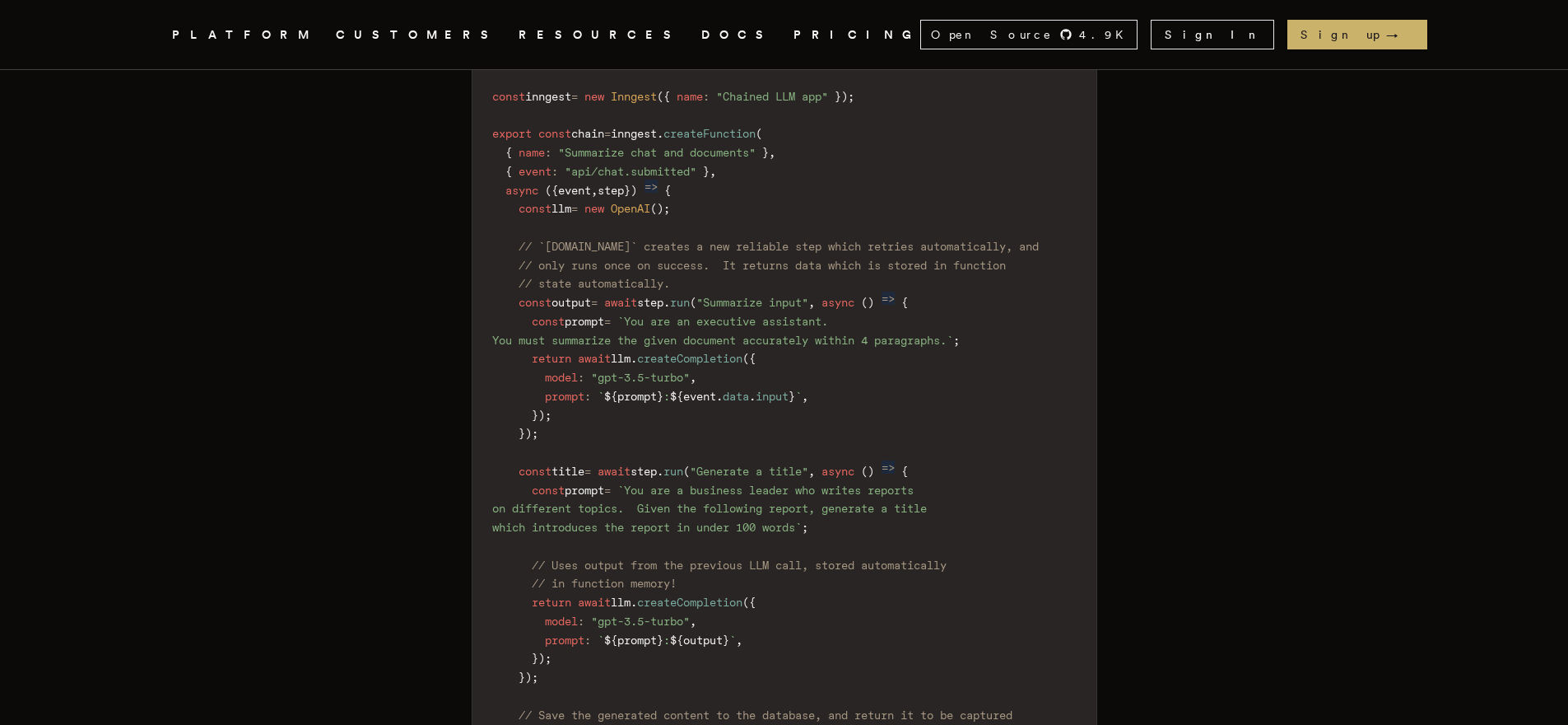
click at [484, 301] on code "import { Inngest } from "inngest" ; // [URL][DOMAIN_NAME] import { serve } from…" at bounding box center [784, 593] width 624 height 1168
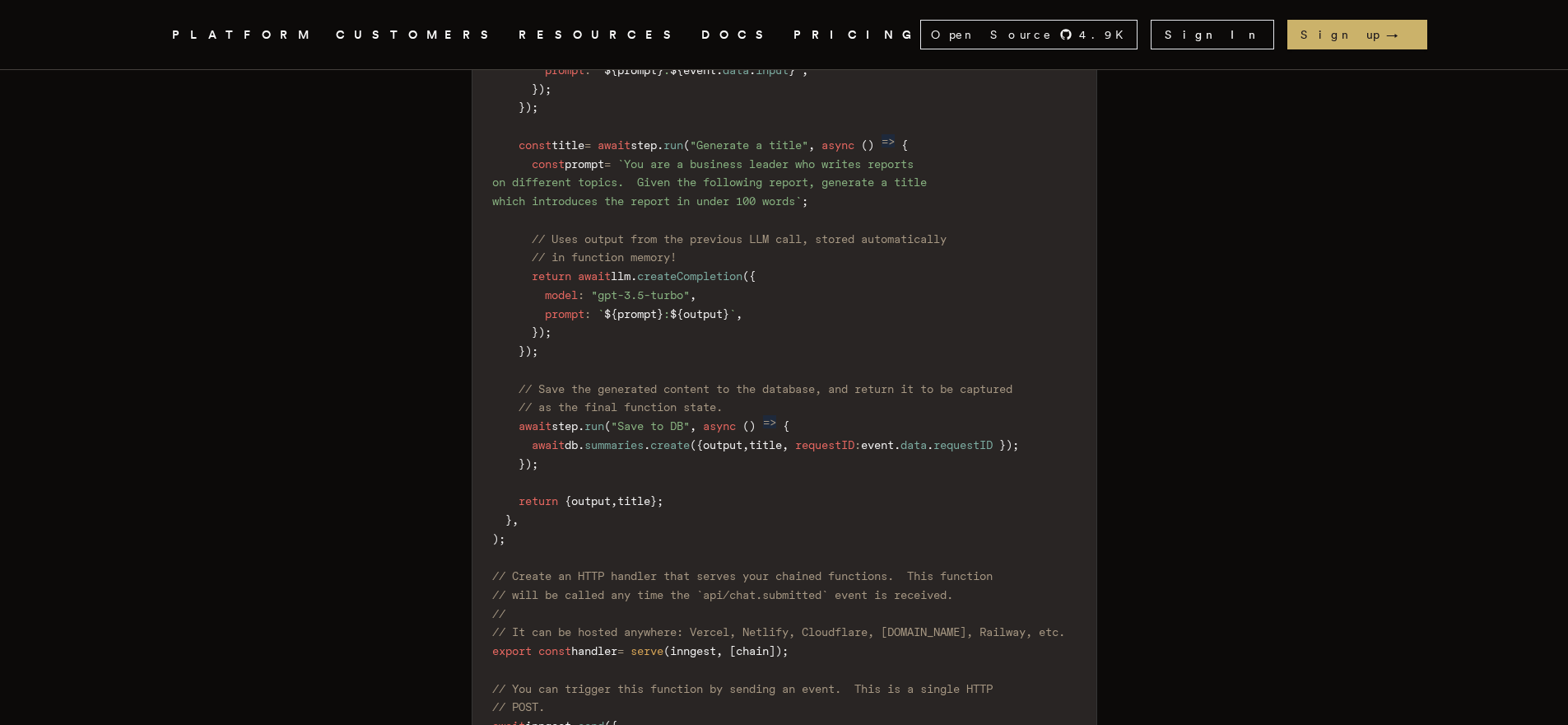
scroll to position [2425, 0]
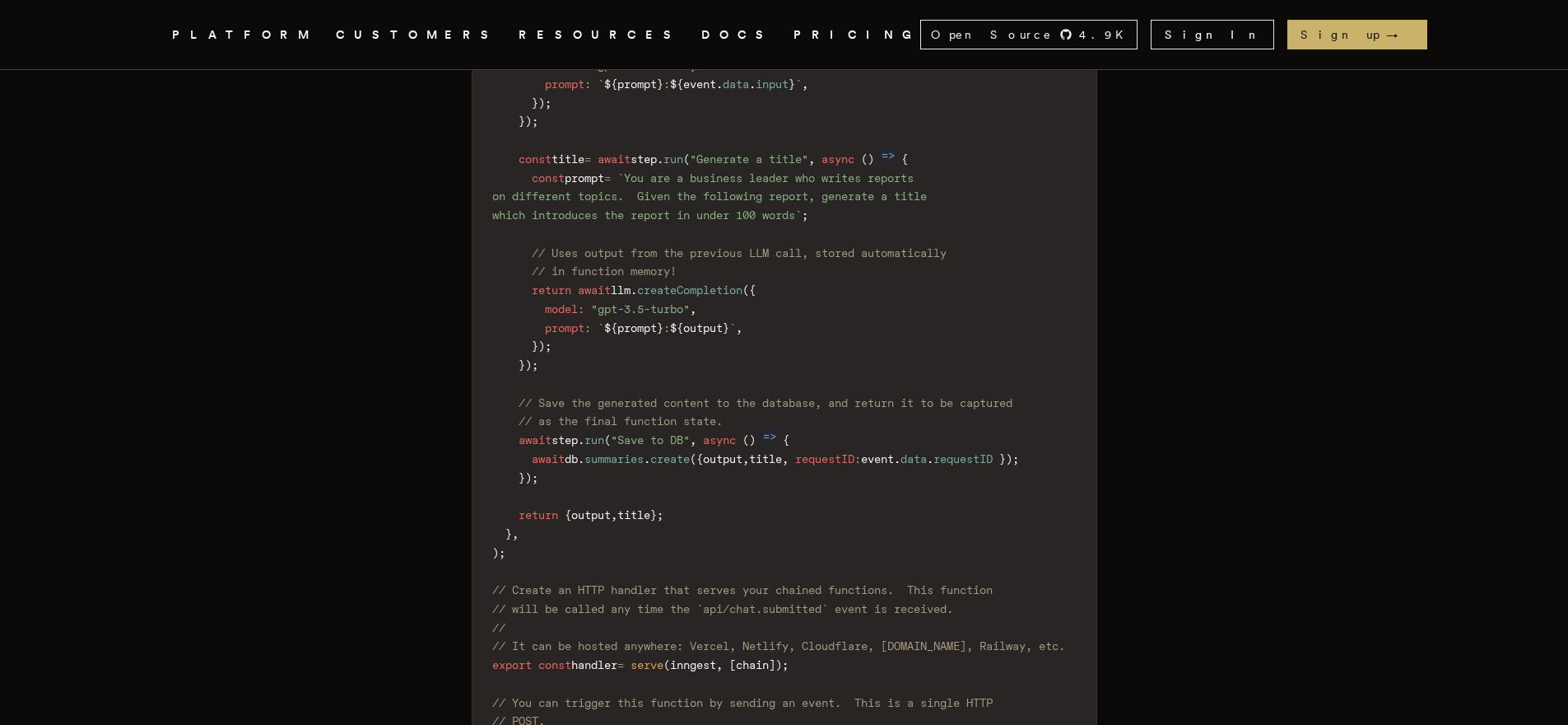
click at [708, 288] on span "createCompletion" at bounding box center [690, 290] width 106 height 13
copy span "createCompletion"
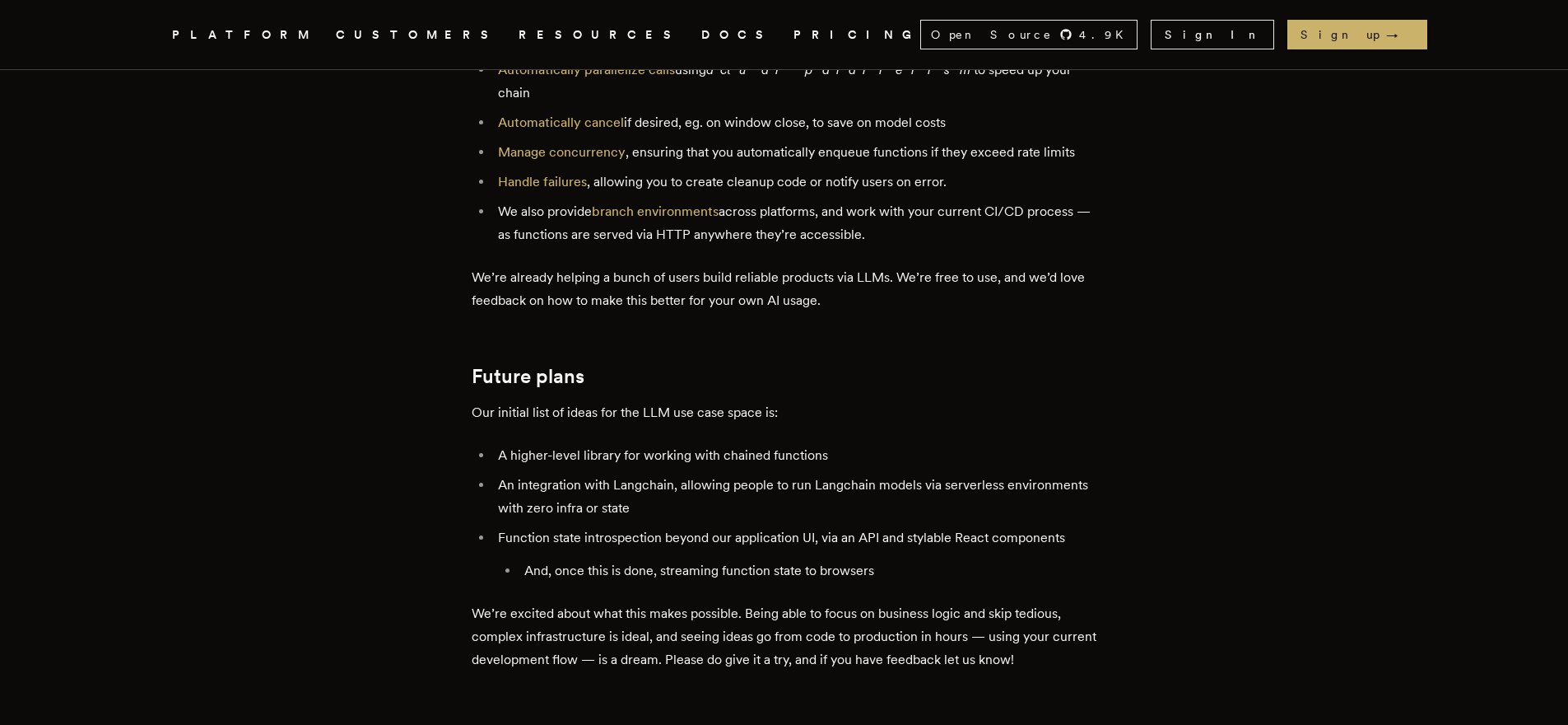
scroll to position [0, 0]
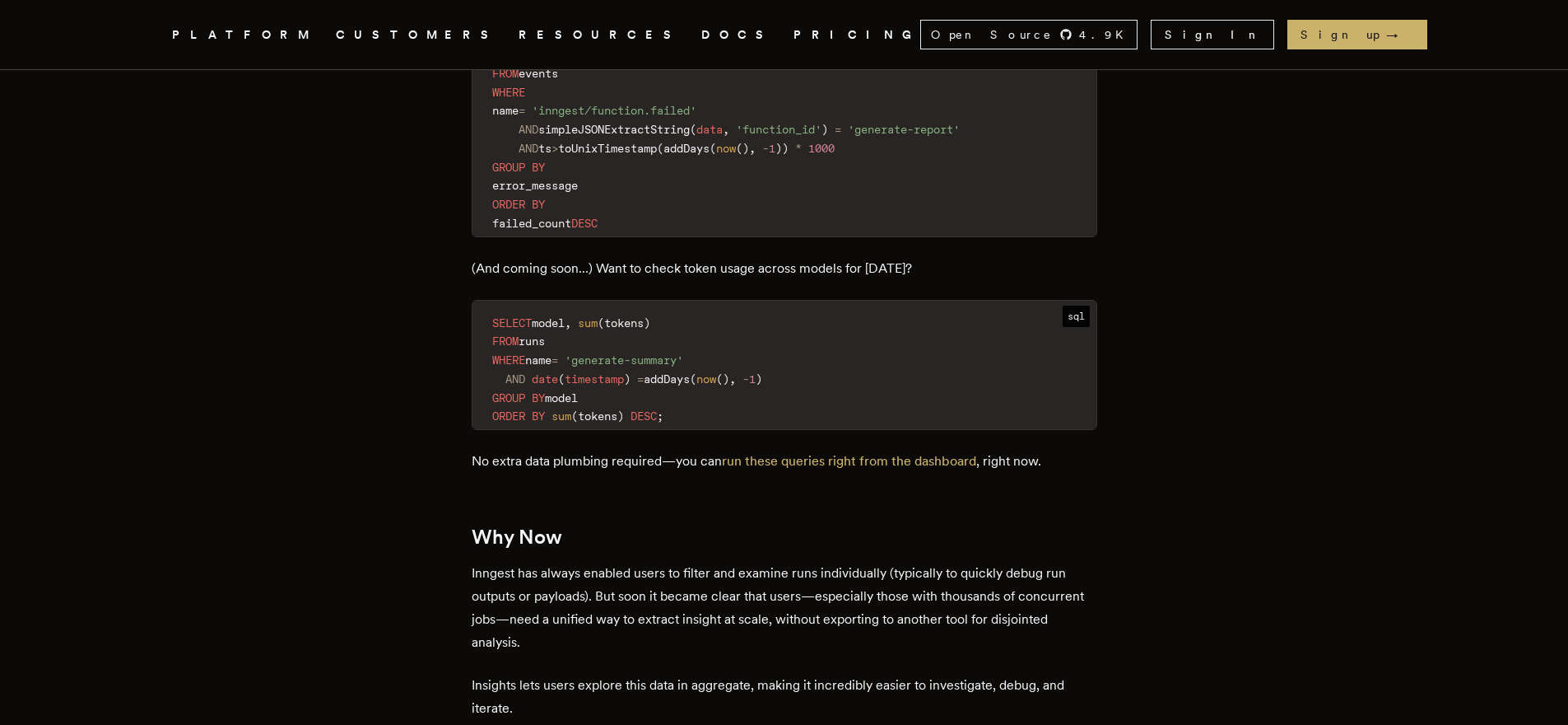
scroll to position [2436, 0]
click at [777, 453] on link "run these queries right from the dashboard" at bounding box center [848, 461] width 255 height 16
